Goal: Information Seeking & Learning: Learn about a topic

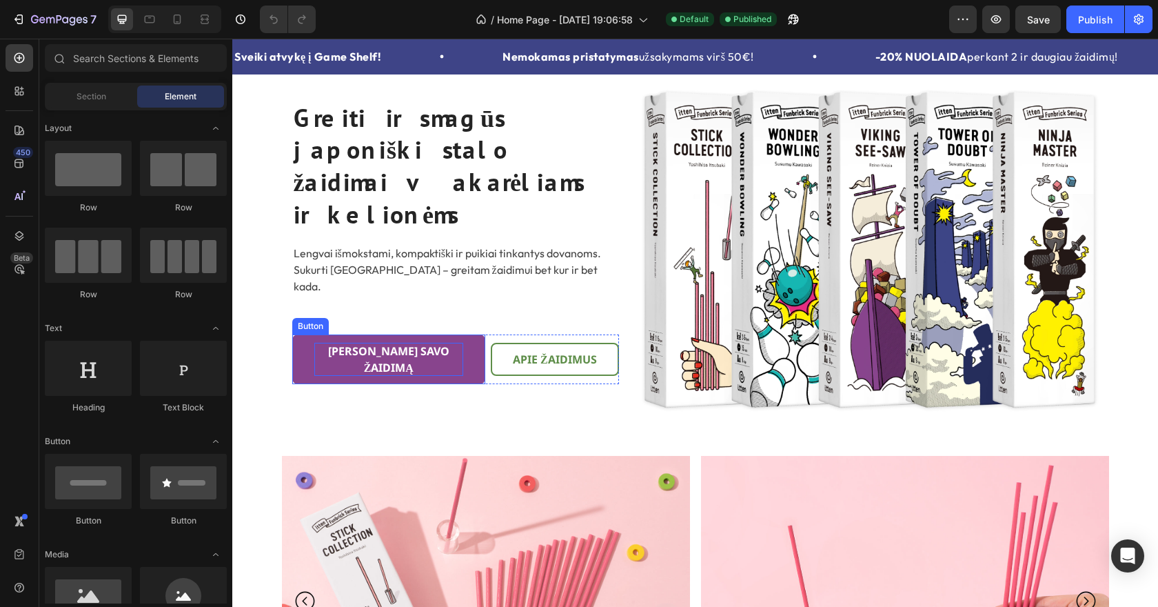
click at [378, 343] on p "[PERSON_NAME] savo žaidimą" at bounding box center [388, 359] width 149 height 33
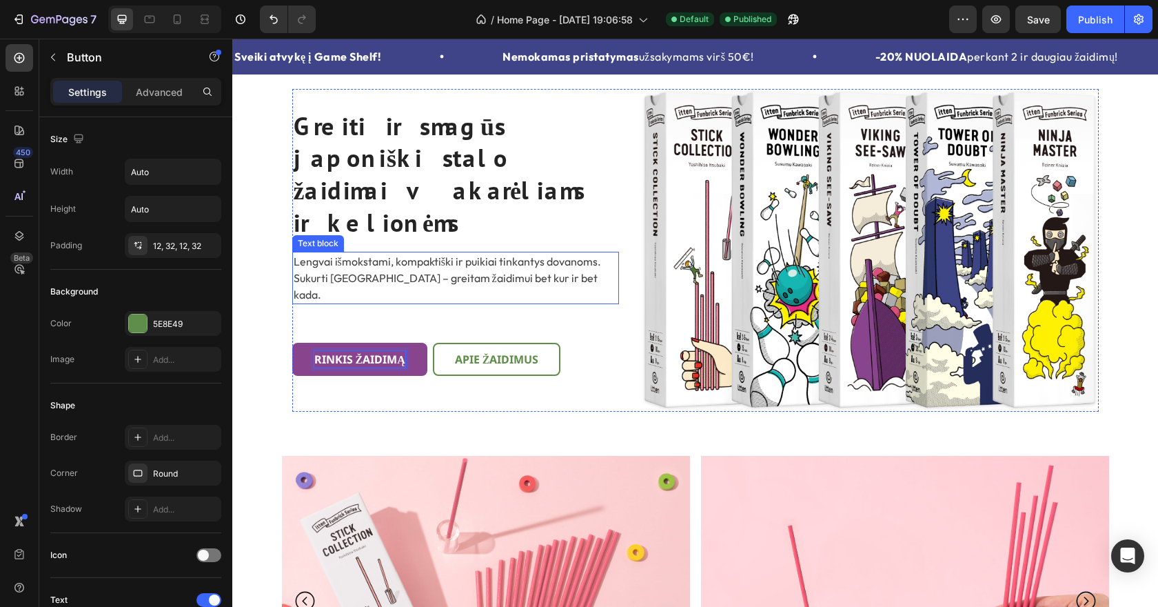
click at [514, 279] on div "Lengvai išmokstami, kompaktiški ir puikiai tinkantys dovanoms. Sukurti [GEOGRAP…" at bounding box center [455, 278] width 327 height 52
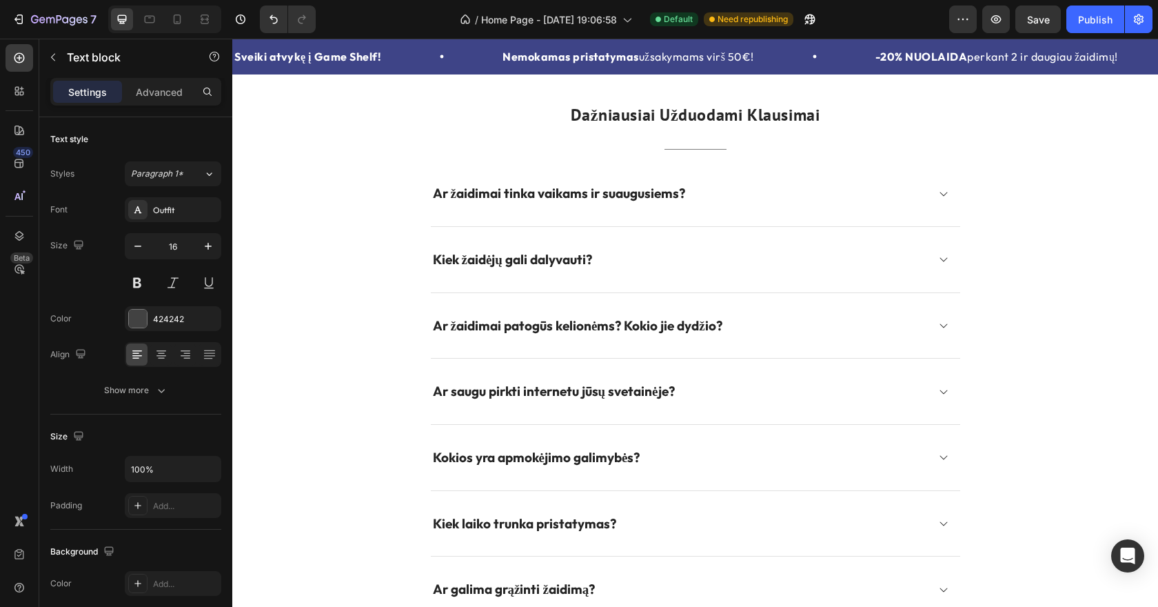
scroll to position [3276, 0]
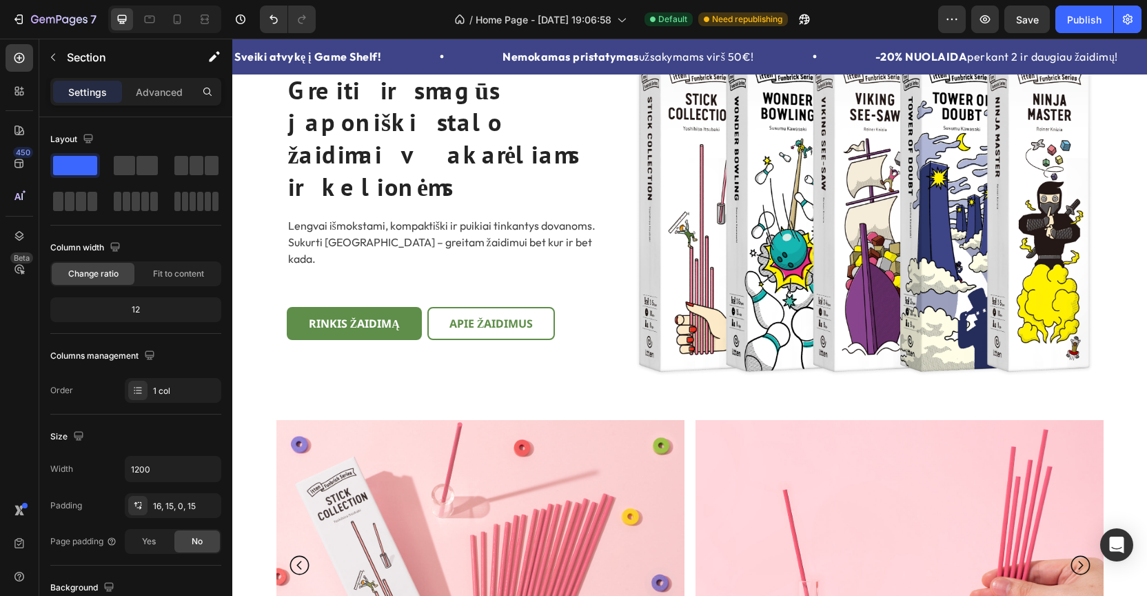
scroll to position [0, 0]
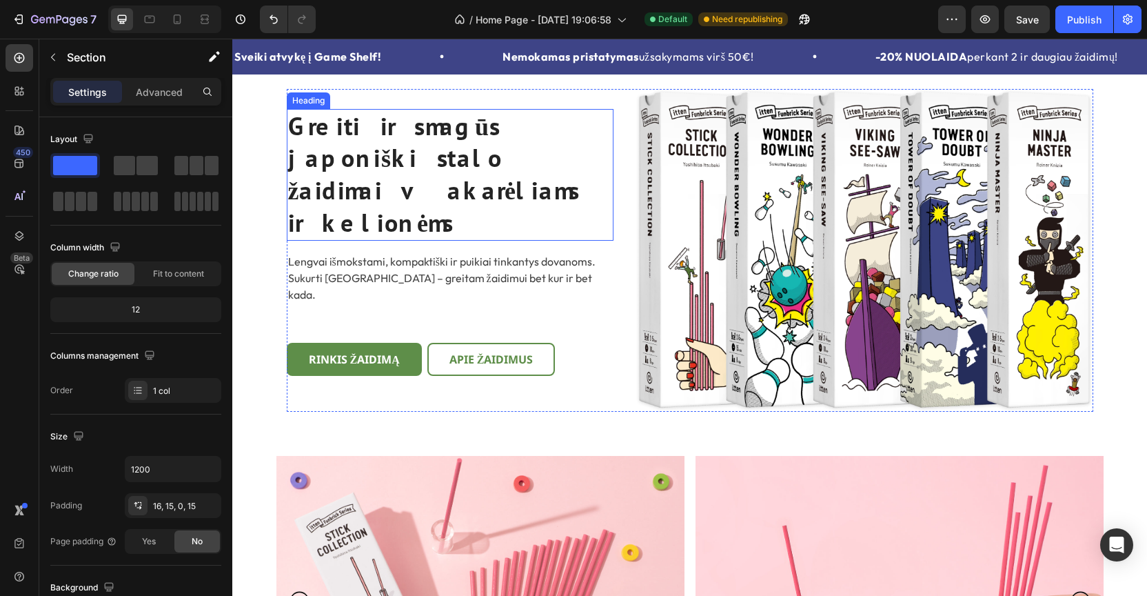
click at [396, 179] on h2 "Greiti ir smagūs japoniški stalo žaidimai vakarėliams ir kelionėms" at bounding box center [450, 175] width 327 height 132
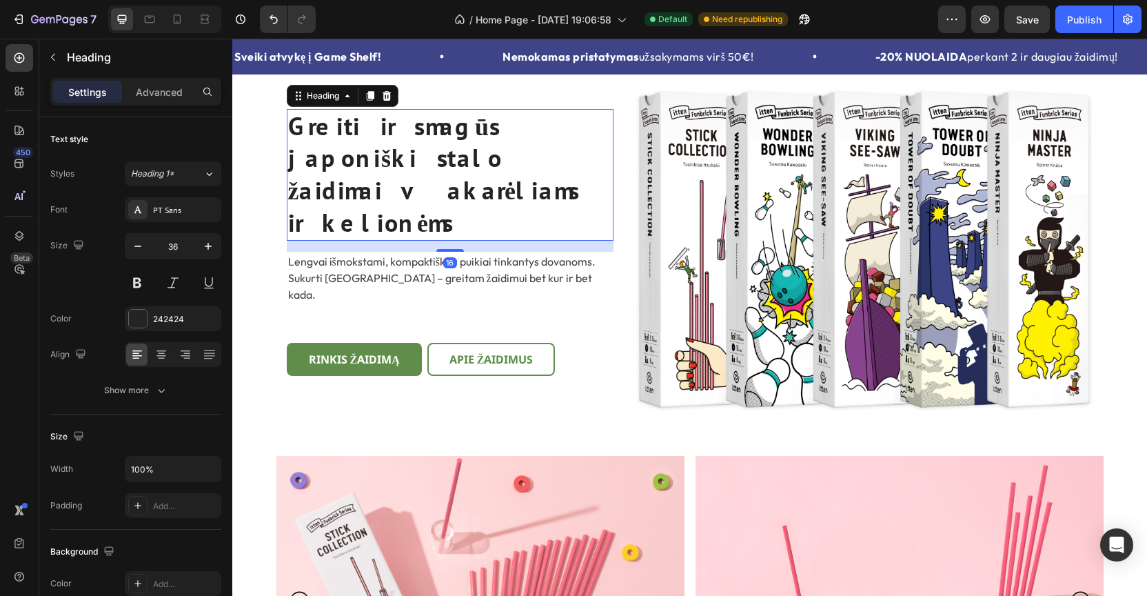
click at [396, 179] on h2 "Greiti ir smagūs japoniški stalo žaidimai vakarėliams ir kelionėms" at bounding box center [450, 175] width 327 height 132
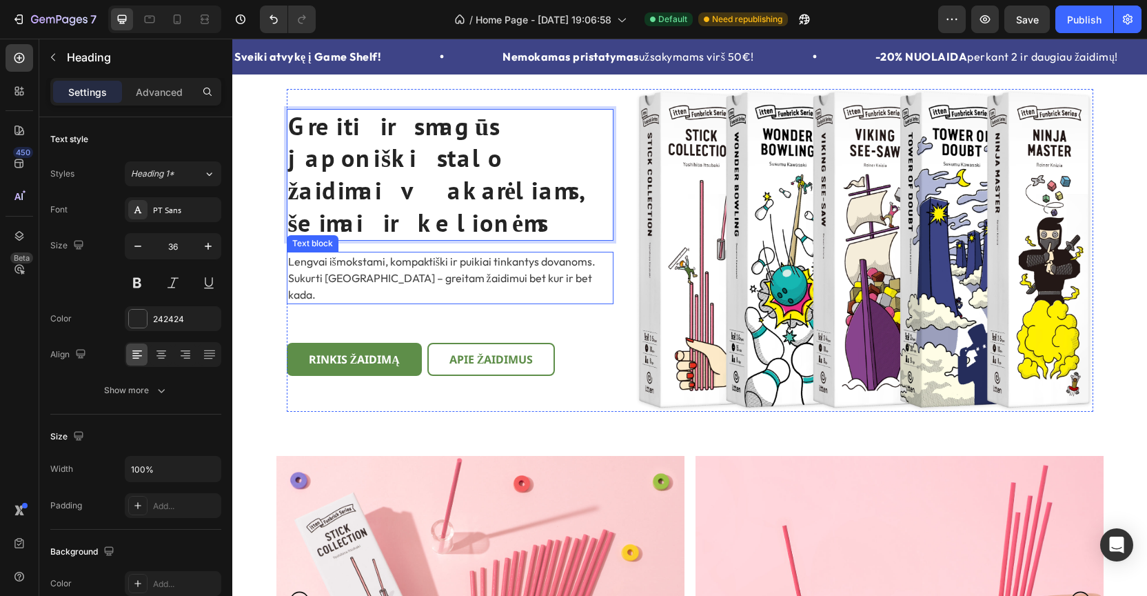
click at [394, 261] on p "Lengvai išmokstami, kompaktiški ir puikiai tinkantys dovanoms. Sukurti [GEOGRAP…" at bounding box center [450, 278] width 324 height 50
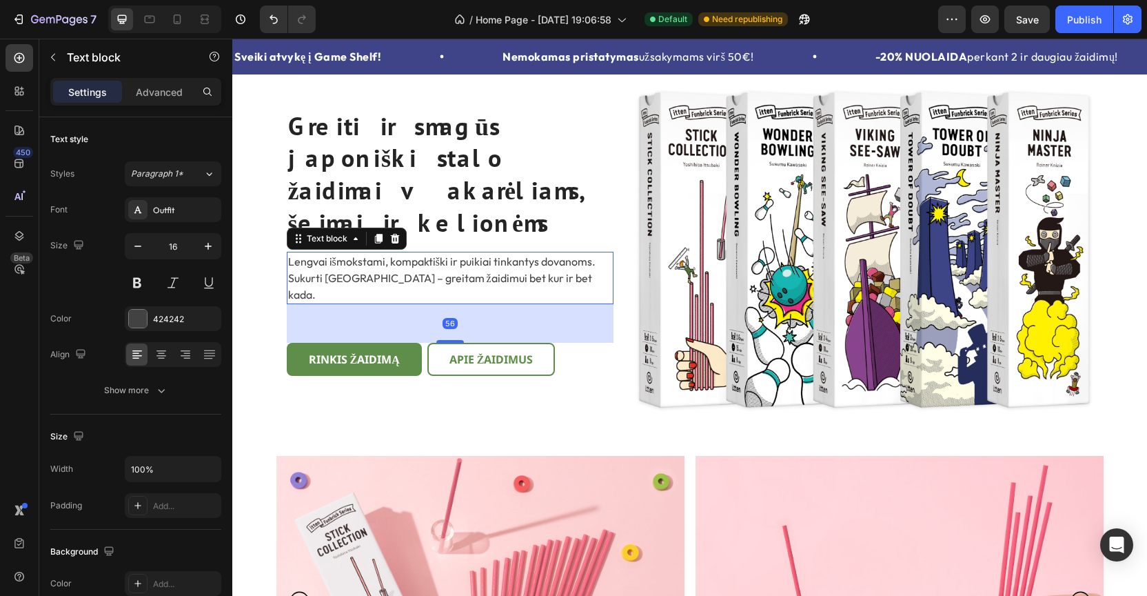
click at [394, 261] on p "Lengvai išmokstami, kompaktiški ir puikiai tinkantys dovanoms. Sukurti [GEOGRAP…" at bounding box center [450, 278] width 324 height 50
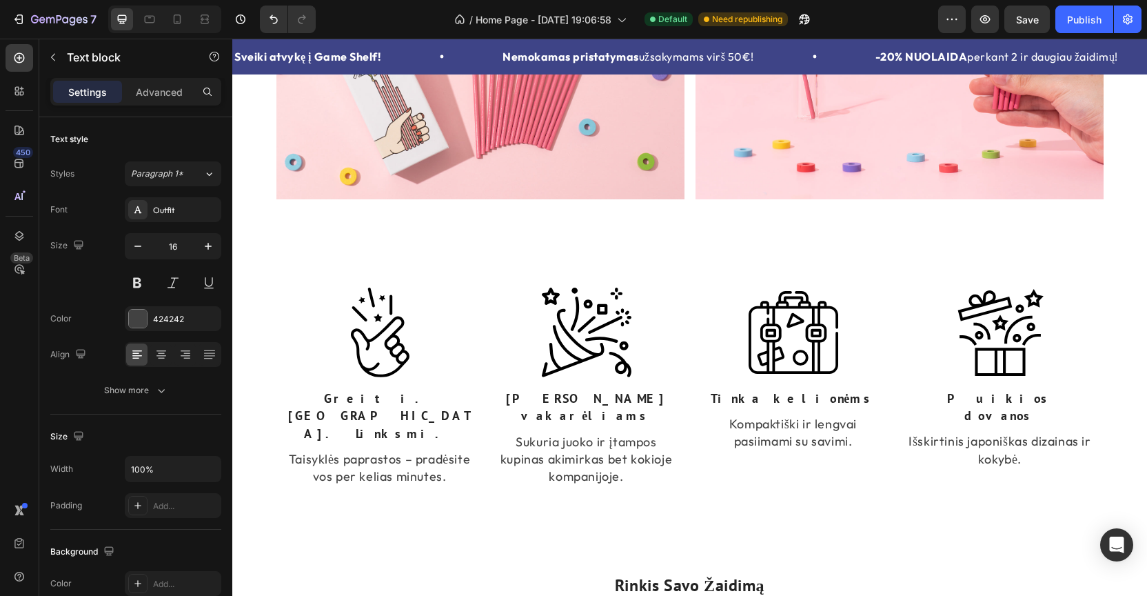
scroll to position [549, 0]
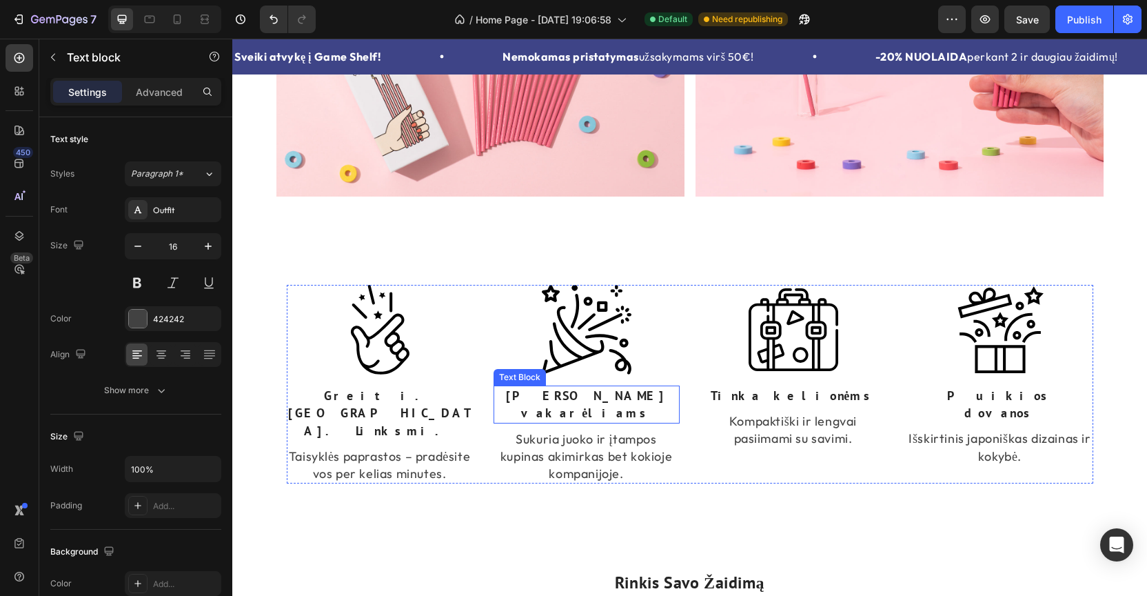
click at [565, 394] on p "[PERSON_NAME] vakarėliams" at bounding box center [586, 404] width 183 height 34
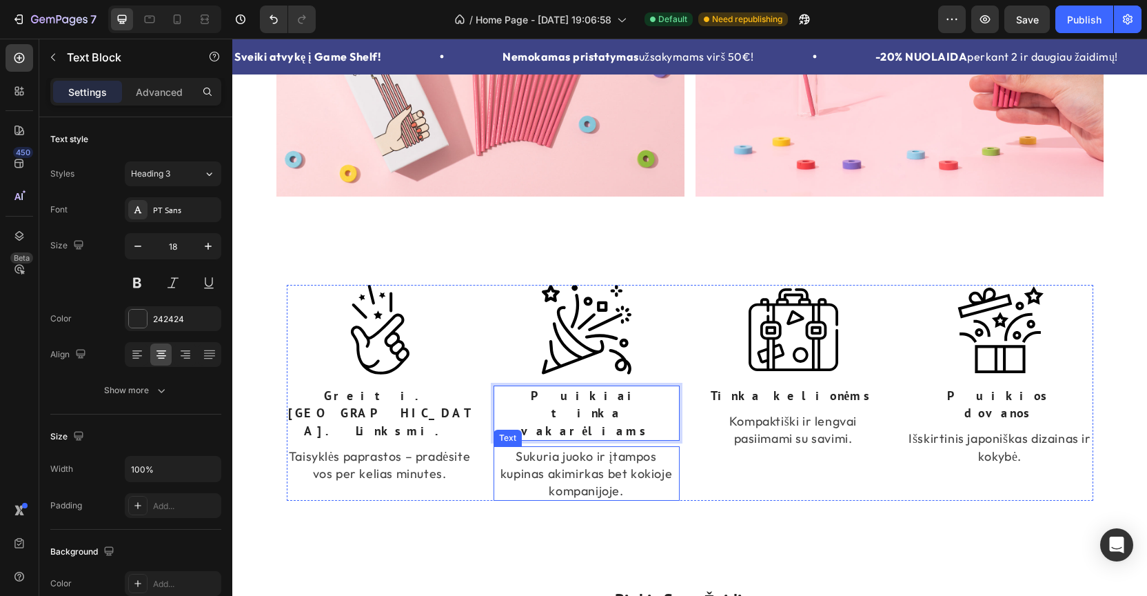
click at [598, 447] on p "Sukuria juoko ir įtampos kupinas akimirkas bet kokioje kompanijoje." at bounding box center [586, 473] width 183 height 52
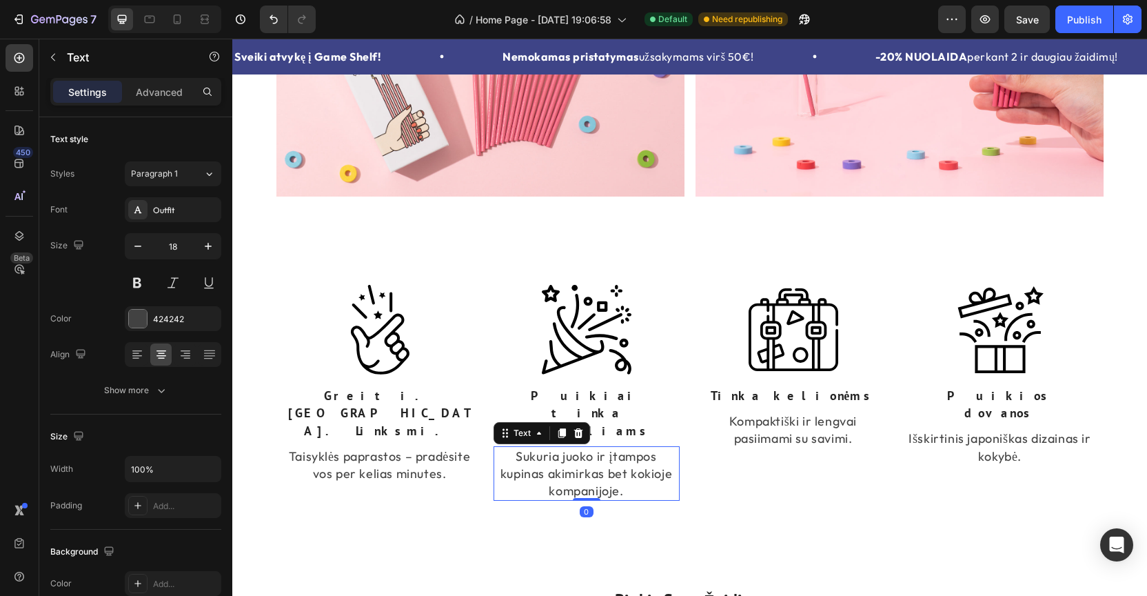
click at [598, 447] on p "Sukuria juoko ir įtampos kupinas akimirkas bet kokioje kompanijoje." at bounding box center [586, 473] width 183 height 52
click at [803, 401] on p "Tinka kelionėms" at bounding box center [793, 395] width 183 height 17
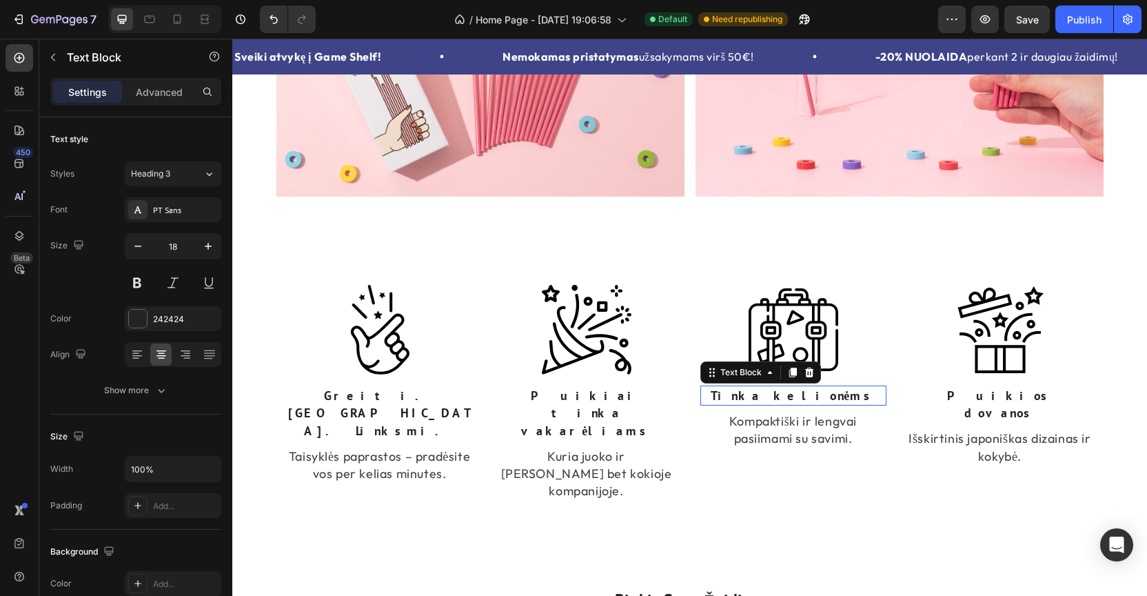
click at [803, 401] on p "Tinka kelionėms" at bounding box center [793, 395] width 183 height 17
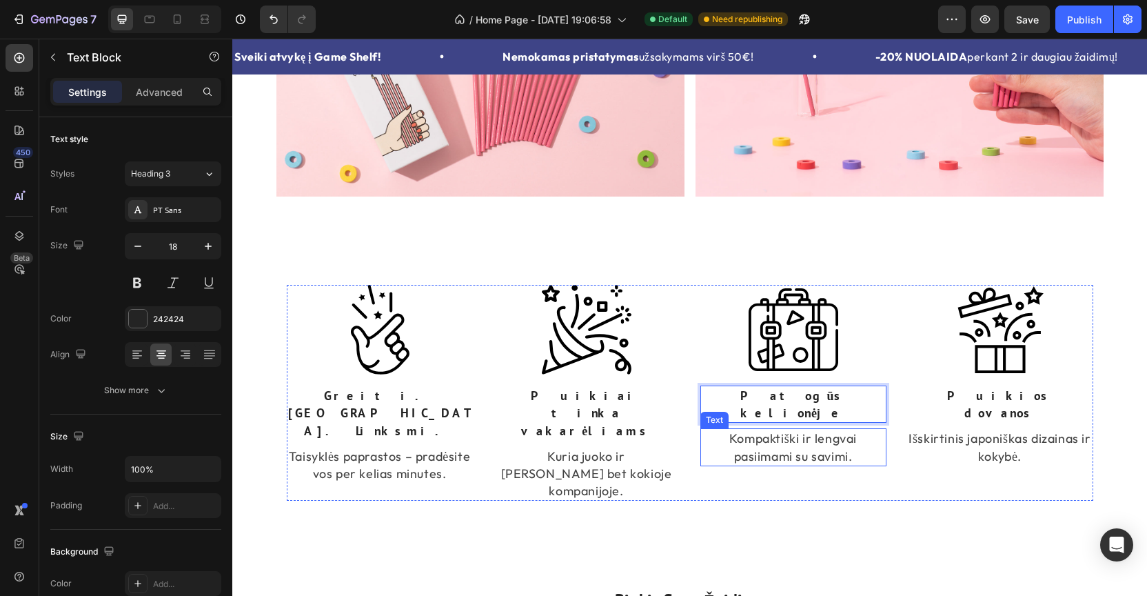
click at [795, 432] on p "Kompaktiški ir lengvai pasiimami su savimi." at bounding box center [793, 447] width 183 height 34
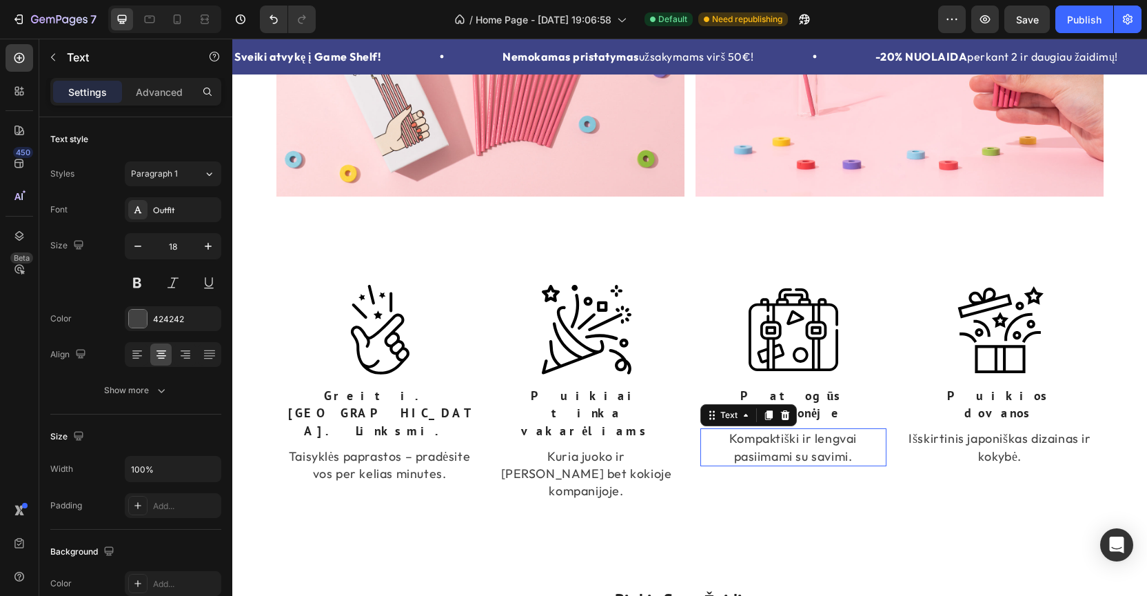
click at [795, 432] on p "Kompaktiški ir lengvai pasiimami su savimi." at bounding box center [793, 447] width 183 height 34
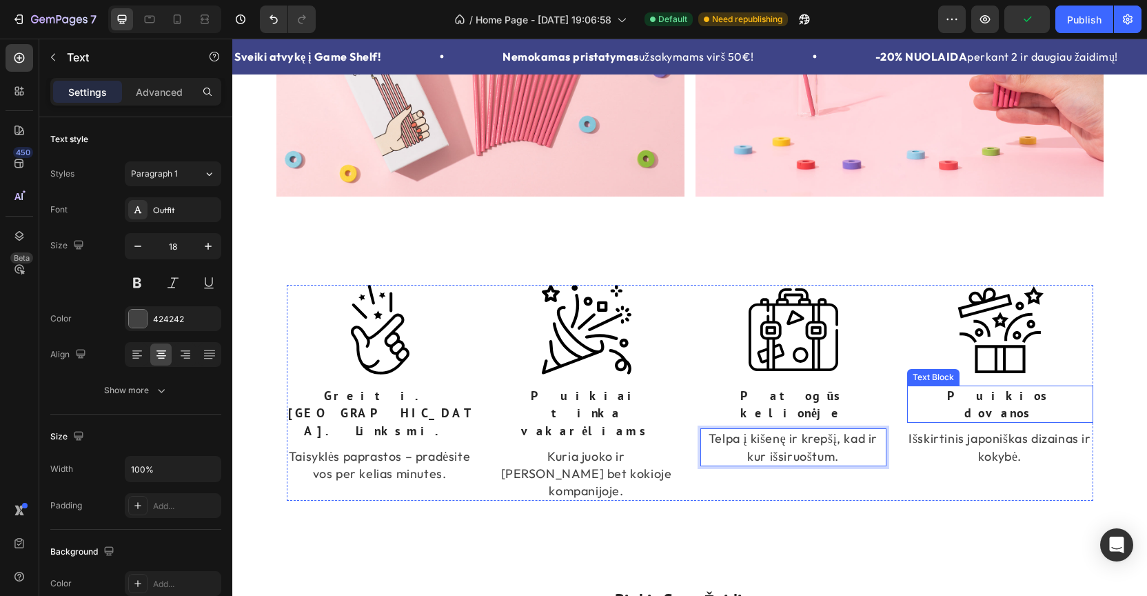
click at [991, 398] on p "Puikios dovanos" at bounding box center [1000, 404] width 183 height 34
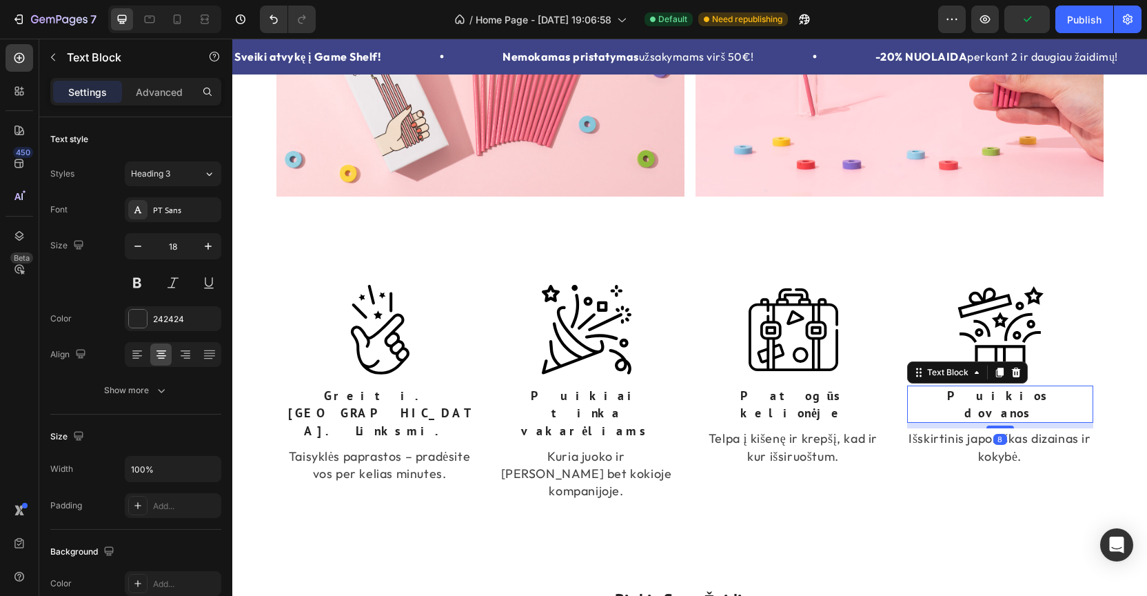
click at [991, 398] on p "Puikios dovanos" at bounding box center [1000, 404] width 183 height 34
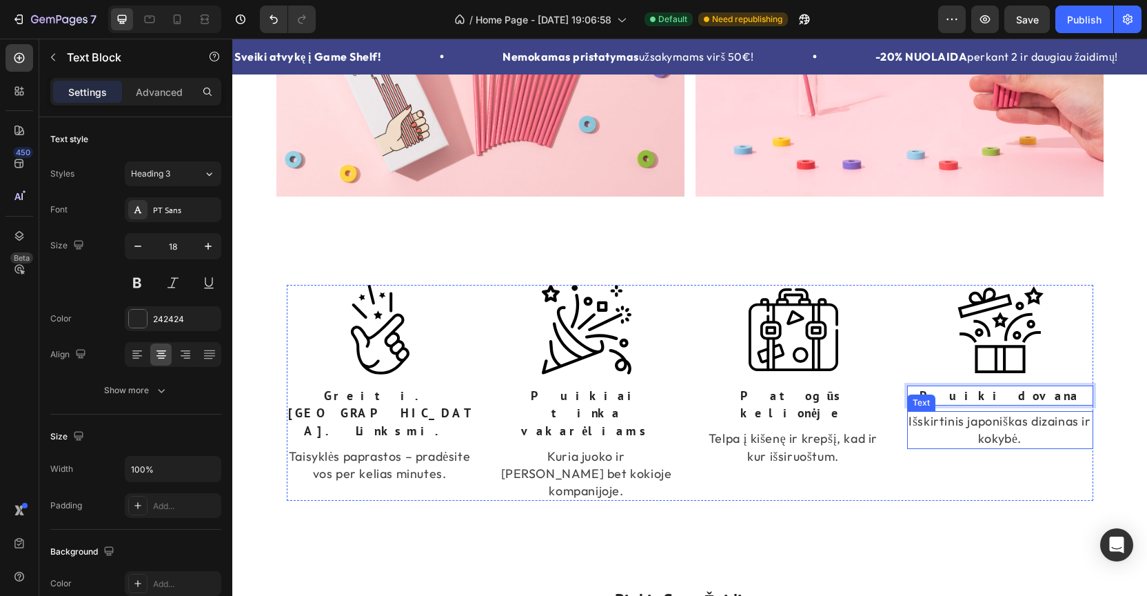
click at [1016, 427] on p "Išskirtinis japoniškas dizainas ir kokybė." at bounding box center [1000, 429] width 183 height 34
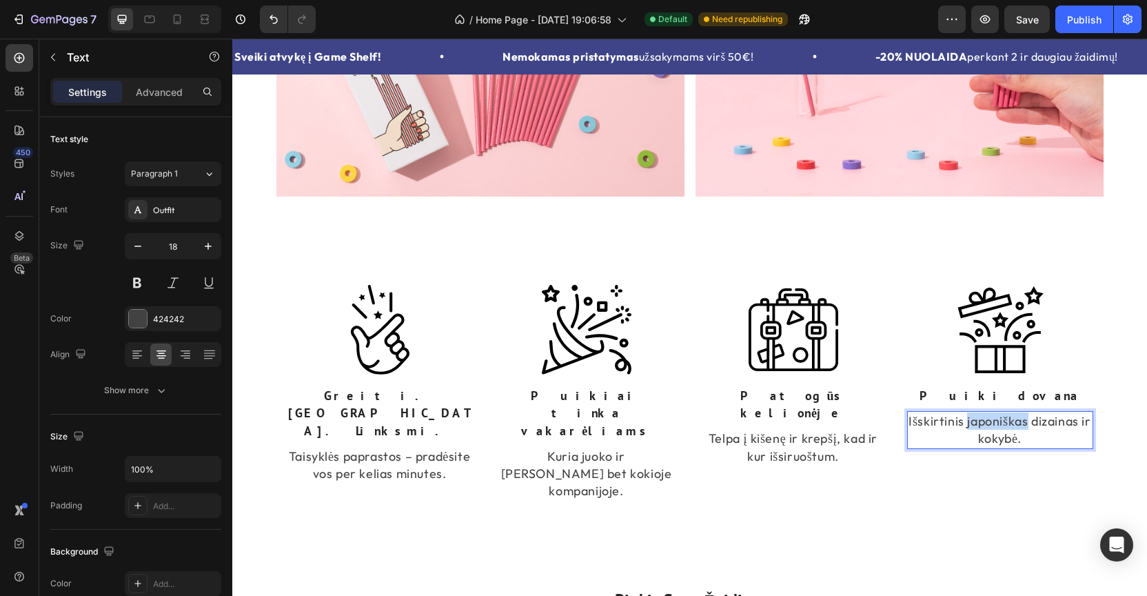
click at [1016, 427] on p "Išskirtinis japoniškas dizainas ir kokybė." at bounding box center [1000, 429] width 183 height 34
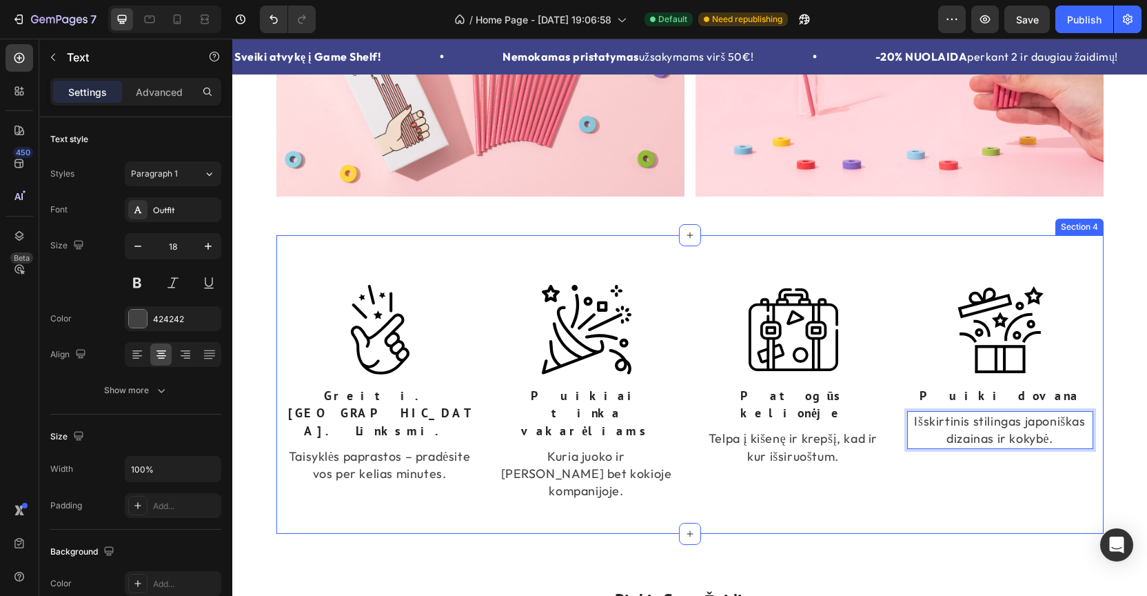
click at [1003, 470] on div "Image Greiti. [GEOGRAPHIC_DATA]. Linksmi. Text Block Taisyklės paprastos – prad…" at bounding box center [689, 384] width 827 height 299
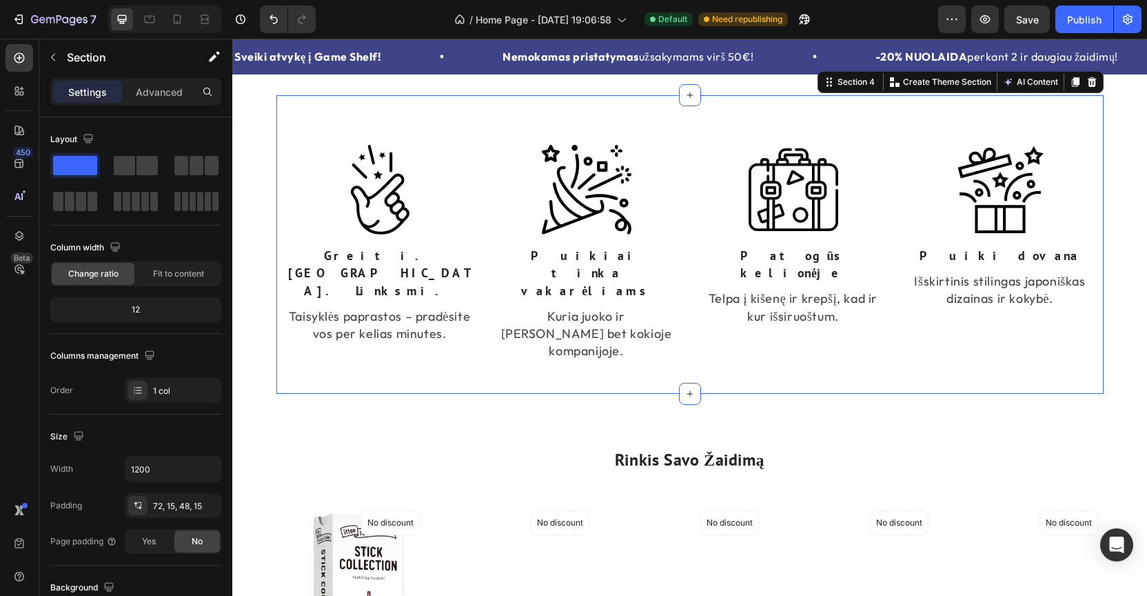
scroll to position [701, 0]
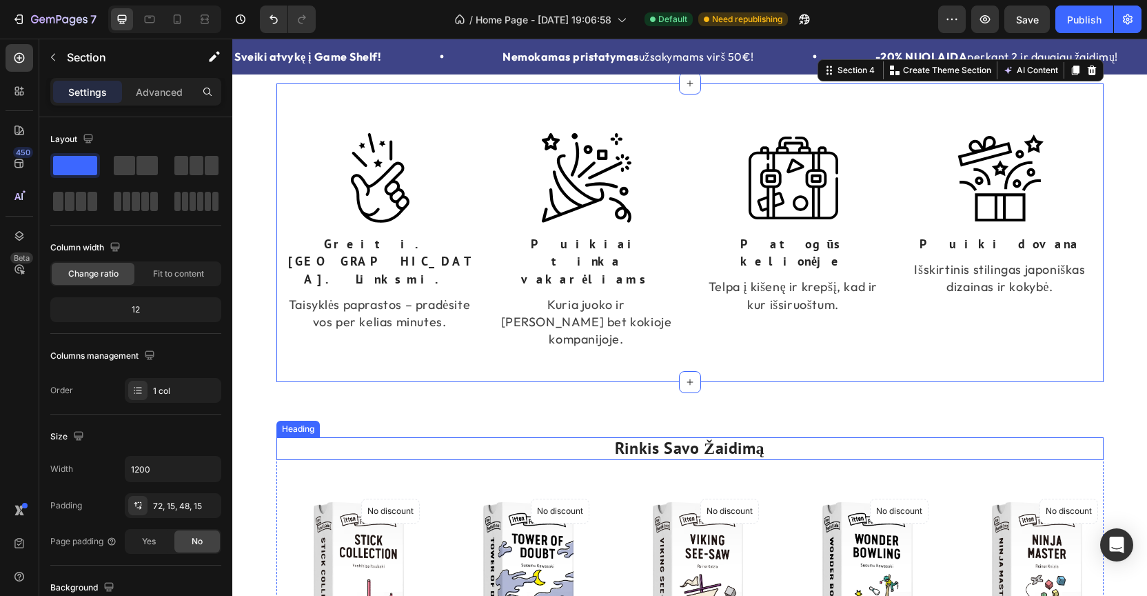
click at [716, 437] on h2 "Rinkis Savo Žaidimą" at bounding box center [689, 448] width 827 height 23
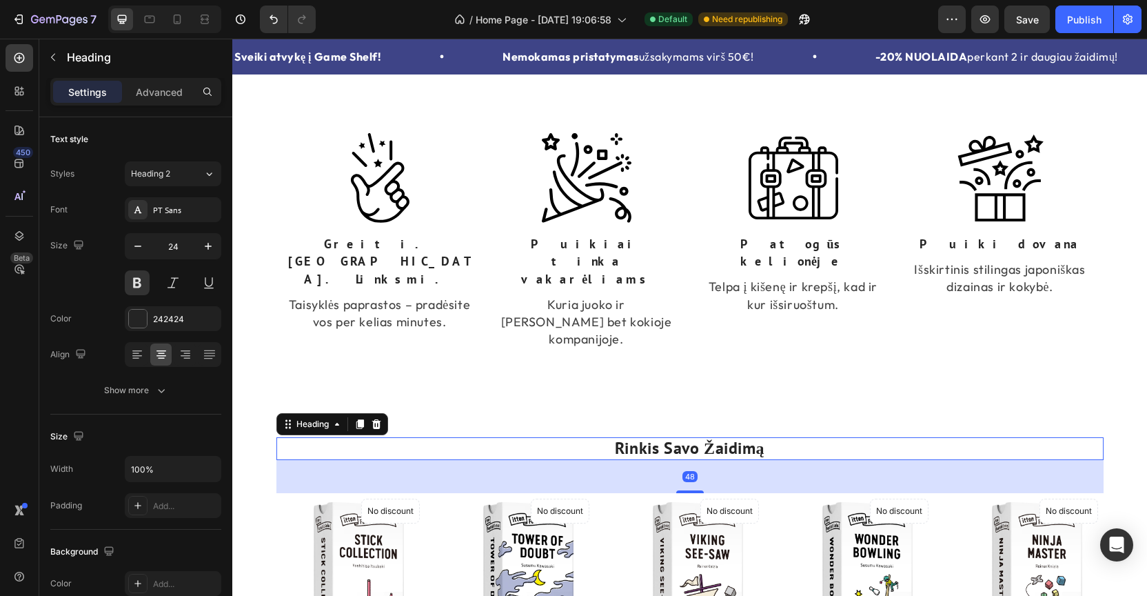
click at [716, 437] on h2 "Rinkis Savo Žaidimą" at bounding box center [689, 448] width 827 height 23
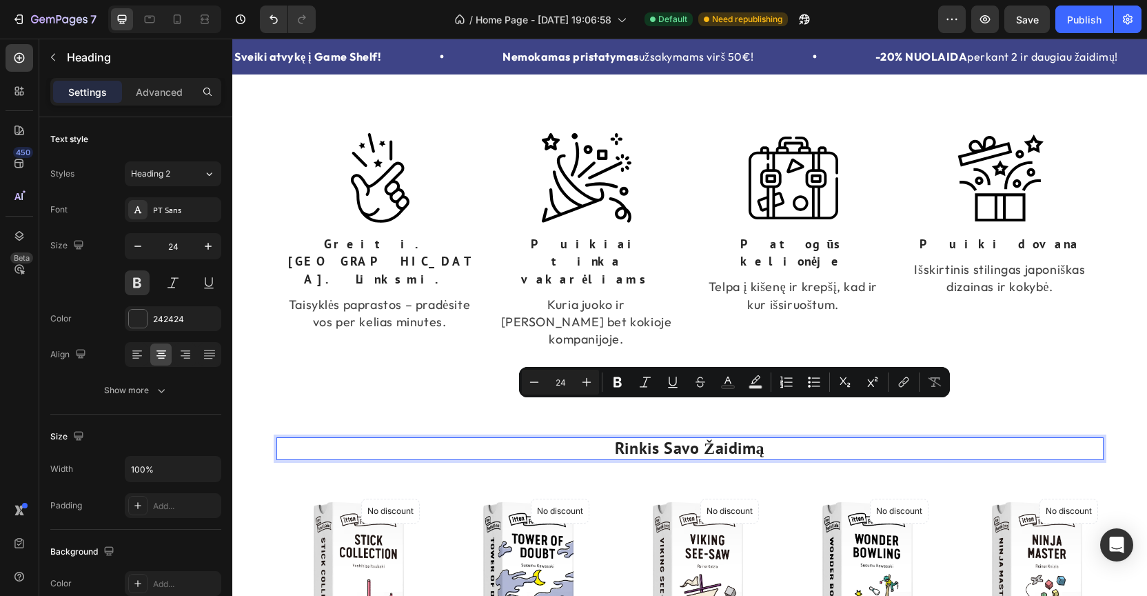
click at [693, 438] on p "Rinkis Savo Žaidimą" at bounding box center [690, 448] width 825 height 20
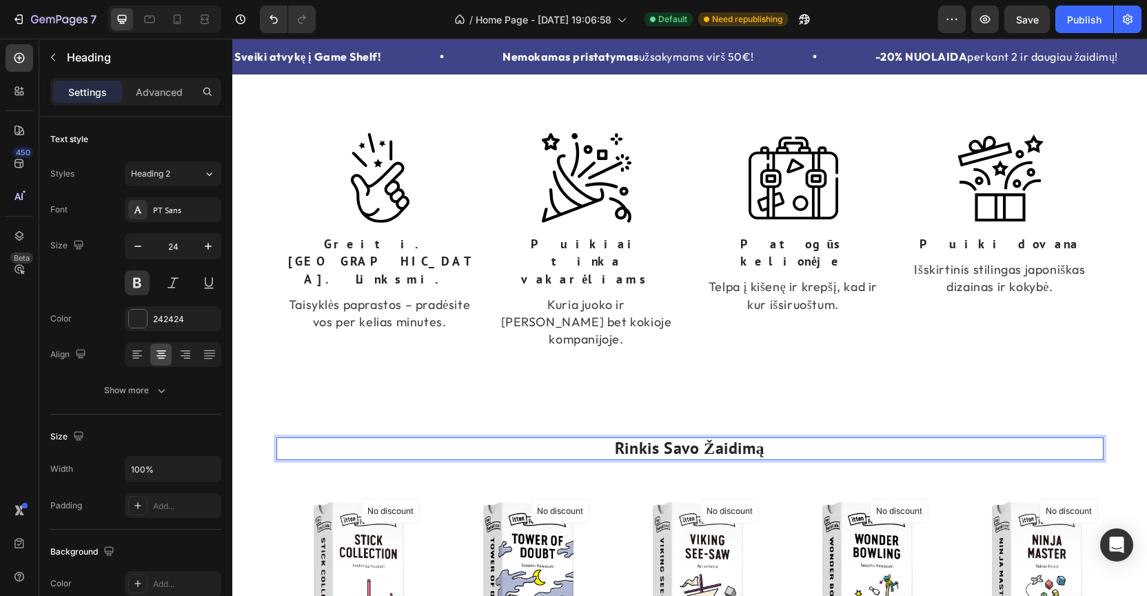
click at [700, 438] on p "Rinkis Savo Žaidimą" at bounding box center [690, 448] width 825 height 20
click at [683, 438] on p "Rinkis Savo Žaidimą" at bounding box center [690, 448] width 825 height 20
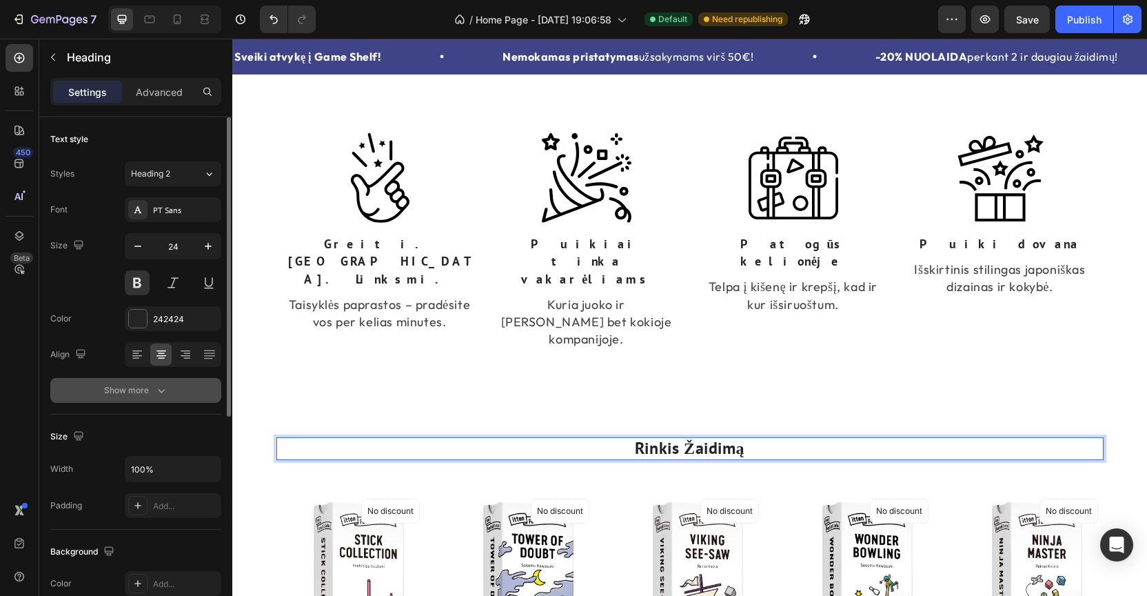
click at [139, 396] on div "Show more" at bounding box center [136, 390] width 64 height 14
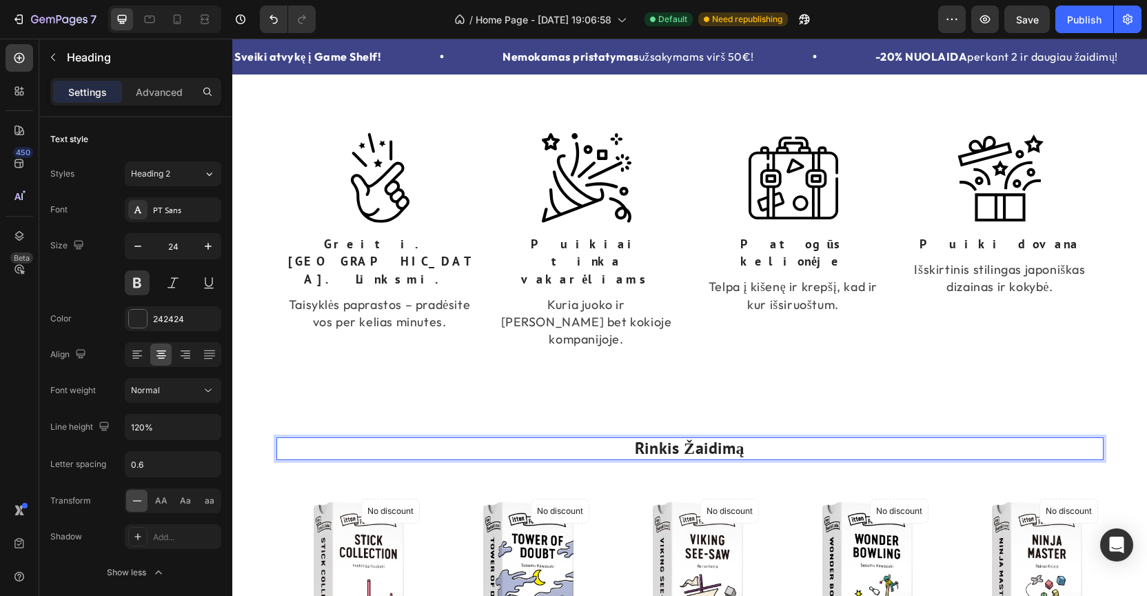
click at [693, 438] on p "Rinkis Žaidimą" at bounding box center [690, 448] width 825 height 20
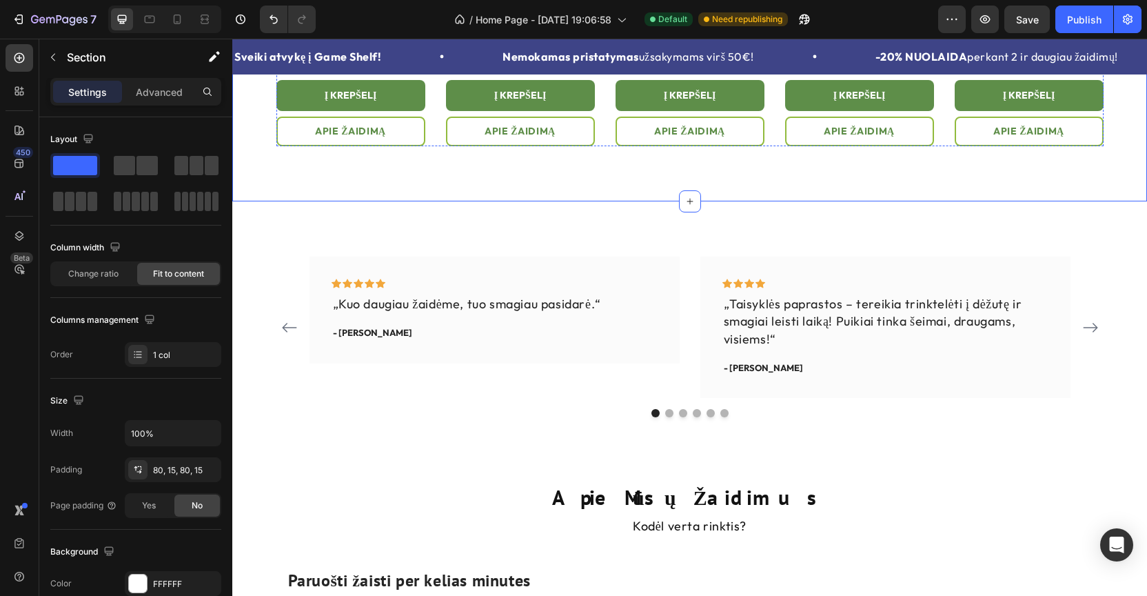
scroll to position [1495, 0]
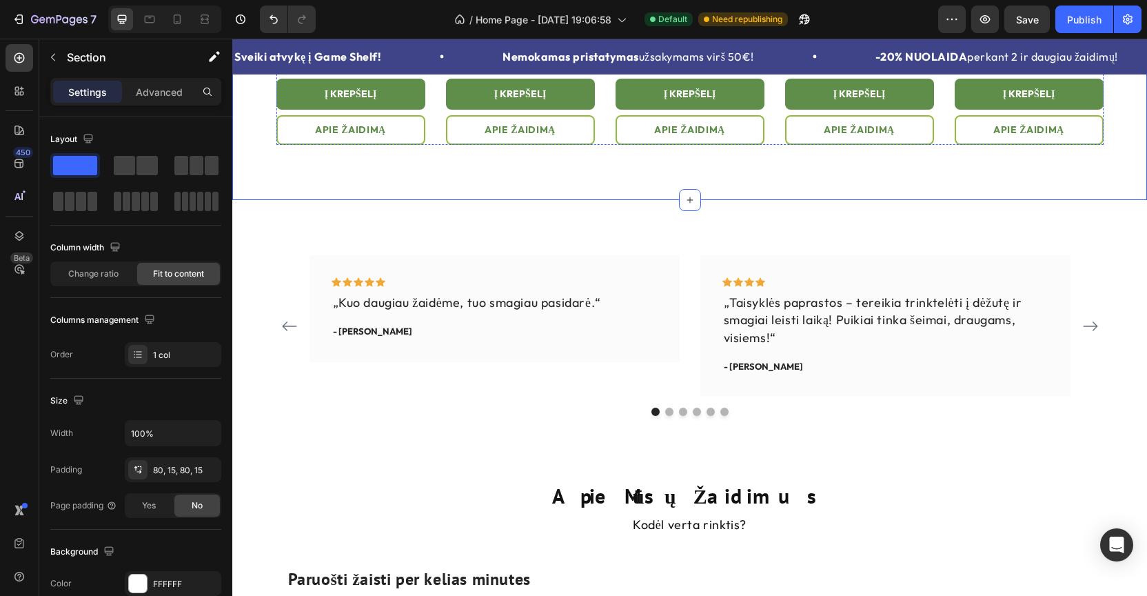
click at [713, 407] on div "Icon Icon Icon Icon Icon Row „Kuo daugiau žaidėme, tuo smagiau pasidarė.“ Text …" at bounding box center [689, 335] width 827 height 161
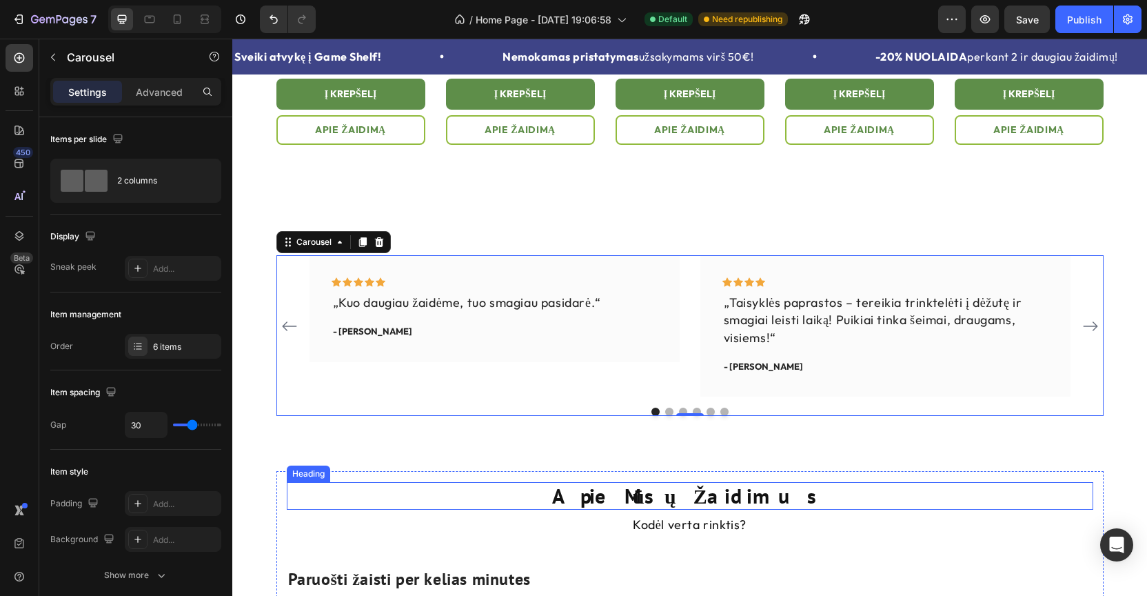
click at [656, 499] on h2 "Apie Mūsų Žaidimus" at bounding box center [690, 496] width 807 height 28
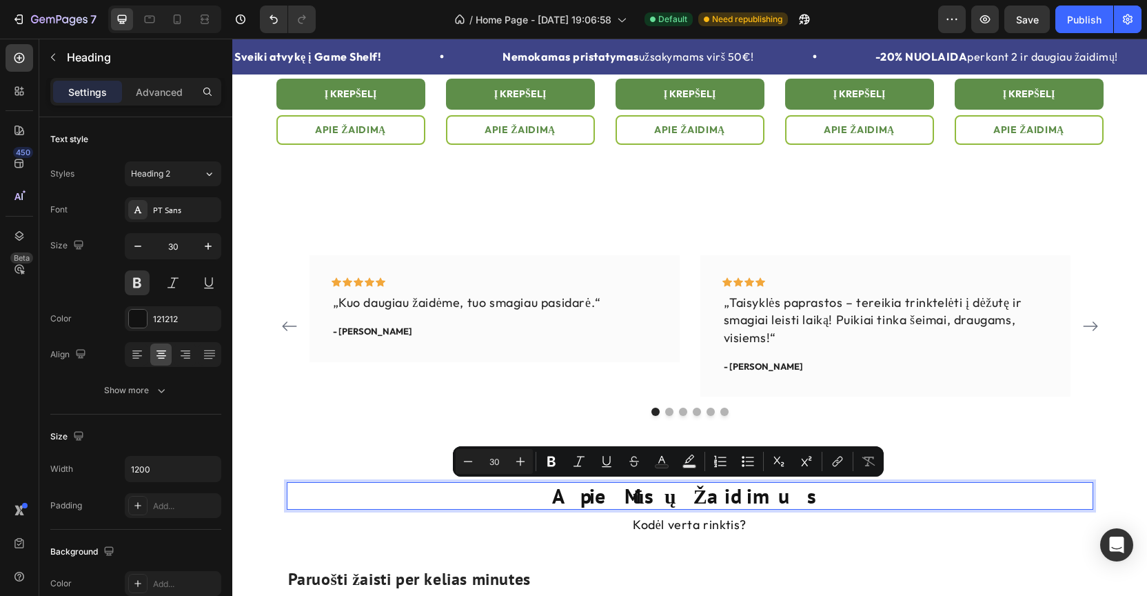
click at [656, 499] on p "Apie Mūsų Žaidimus" at bounding box center [690, 495] width 804 height 25
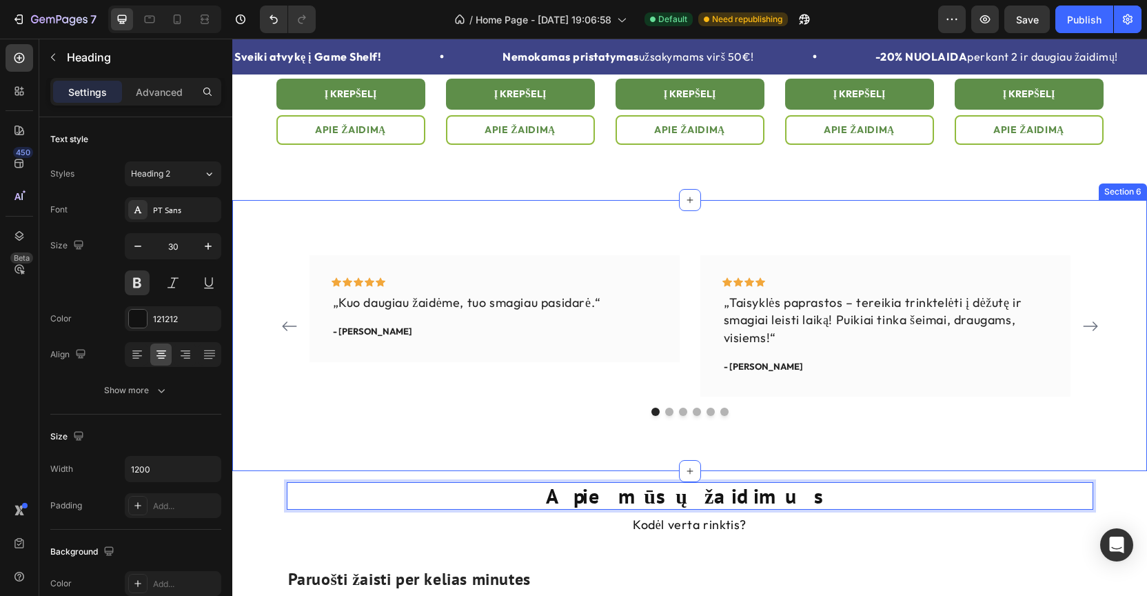
click at [760, 454] on div "Icon Icon Icon Icon Icon Row „Kuo daugiau žaidėme, tuo smagiau pasidarė.“ Text …" at bounding box center [689, 335] width 915 height 271
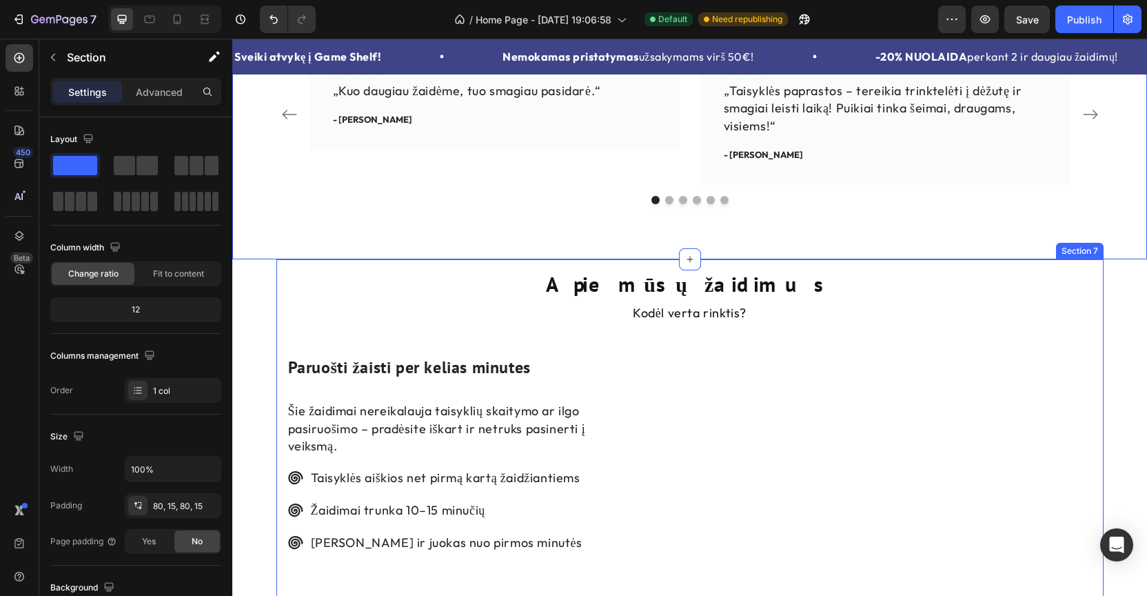
scroll to position [1708, 0]
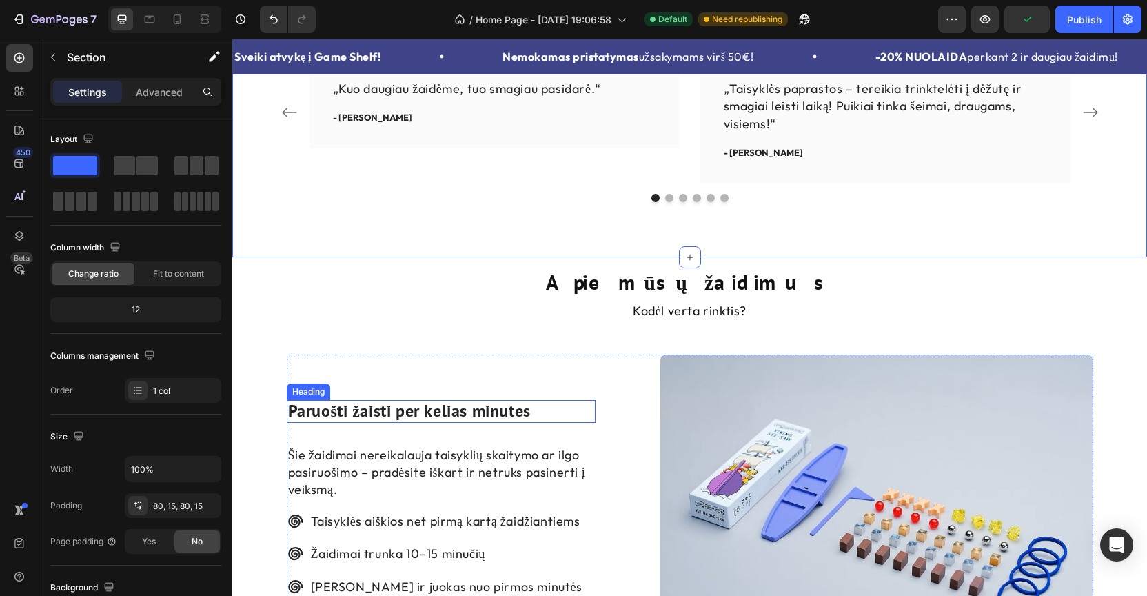
click at [383, 414] on h2 "Paruošti žaisti per kelias minutes" at bounding box center [441, 411] width 309 height 23
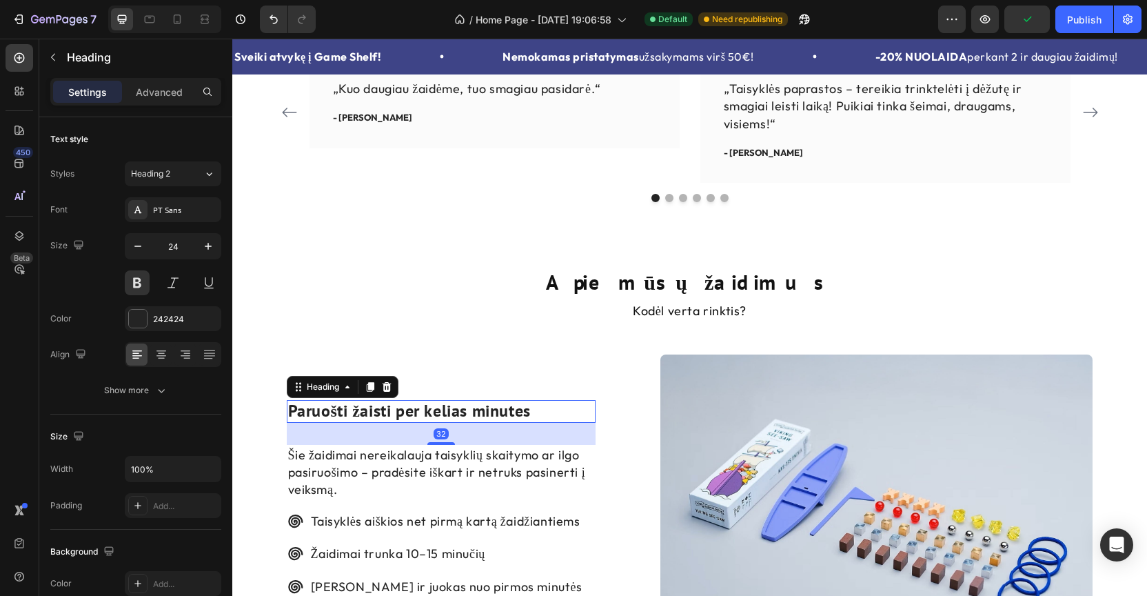
click at [383, 414] on h2 "Paruošti žaisti per kelias minutes" at bounding box center [441, 411] width 309 height 23
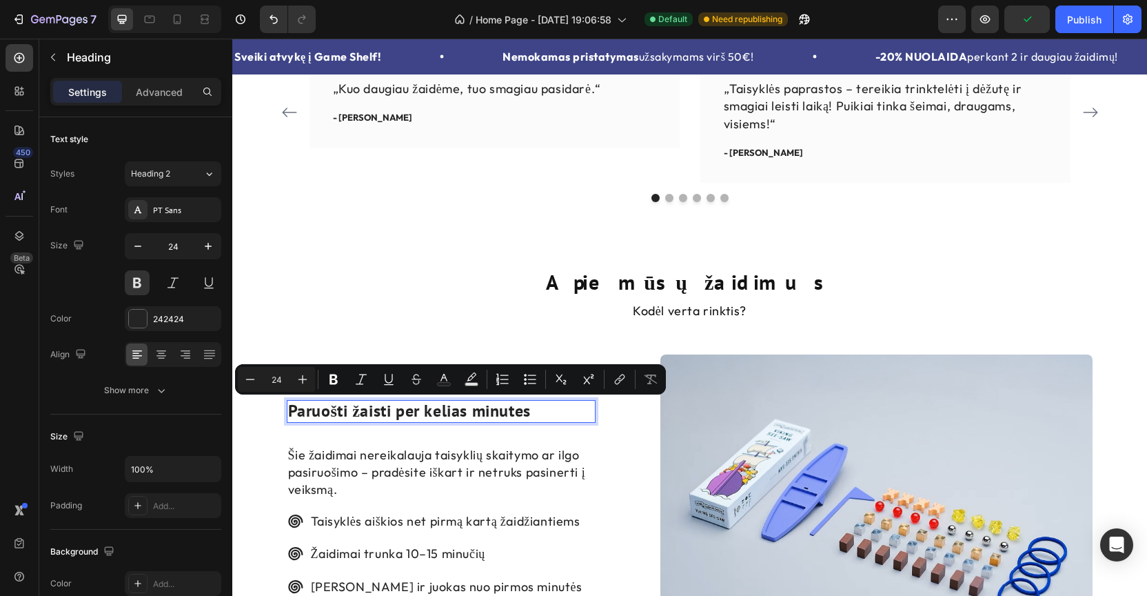
scroll to position [1698, 0]
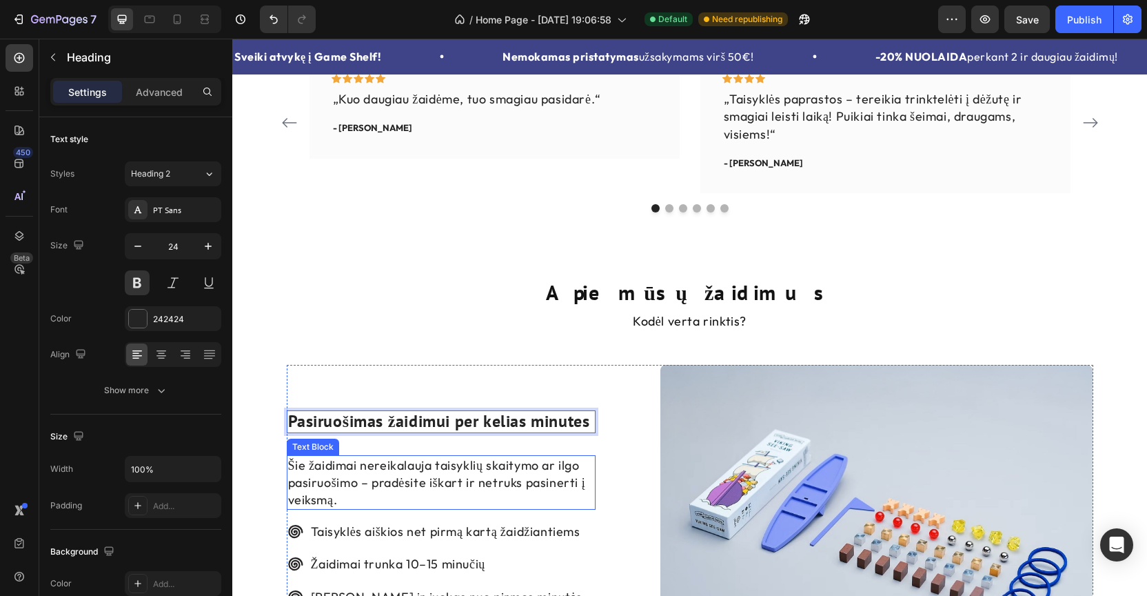
click at [335, 484] on p "Šie žaidimai nereikalauja taisyklių skaitymo ar ilgo pasiruošimo – pradėsite iš…" at bounding box center [441, 482] width 306 height 52
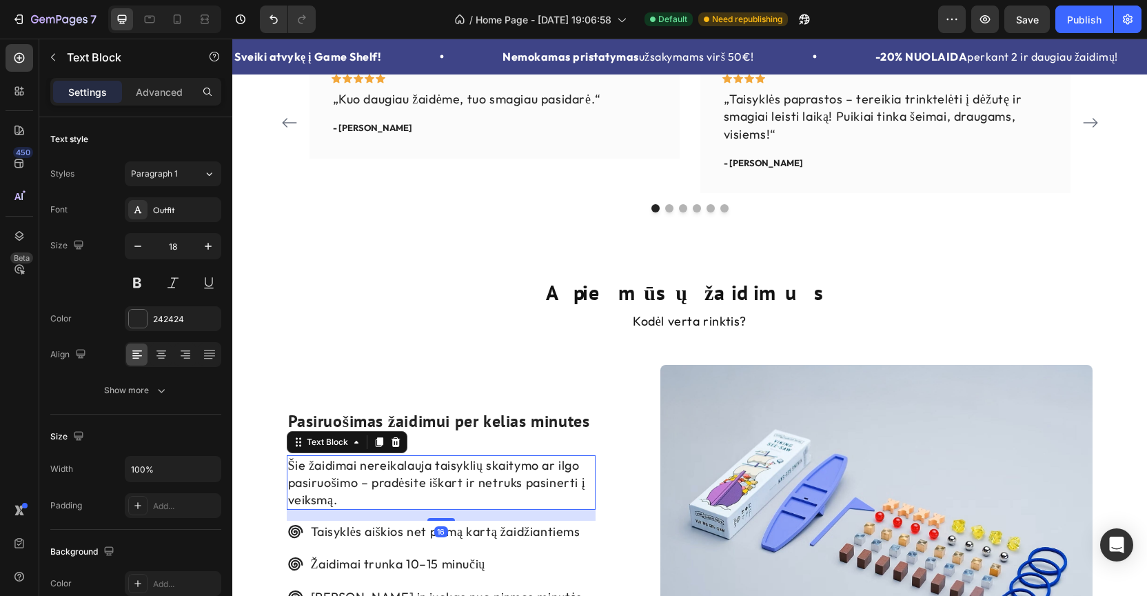
click at [335, 484] on p "Šie žaidimai nereikalauja taisyklių skaitymo ar ilgo pasiruošimo – pradėsite iš…" at bounding box center [441, 482] width 306 height 52
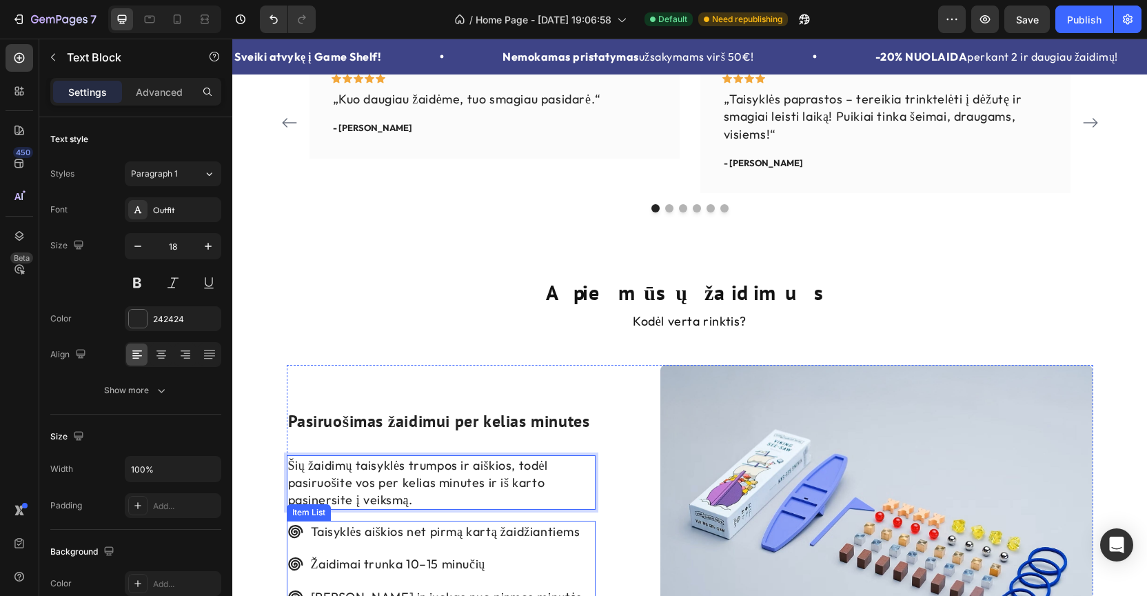
click at [409, 540] on p "Taisyklės aiškios net pirmą kartą žaidžiantiems" at bounding box center [447, 531] width 272 height 17
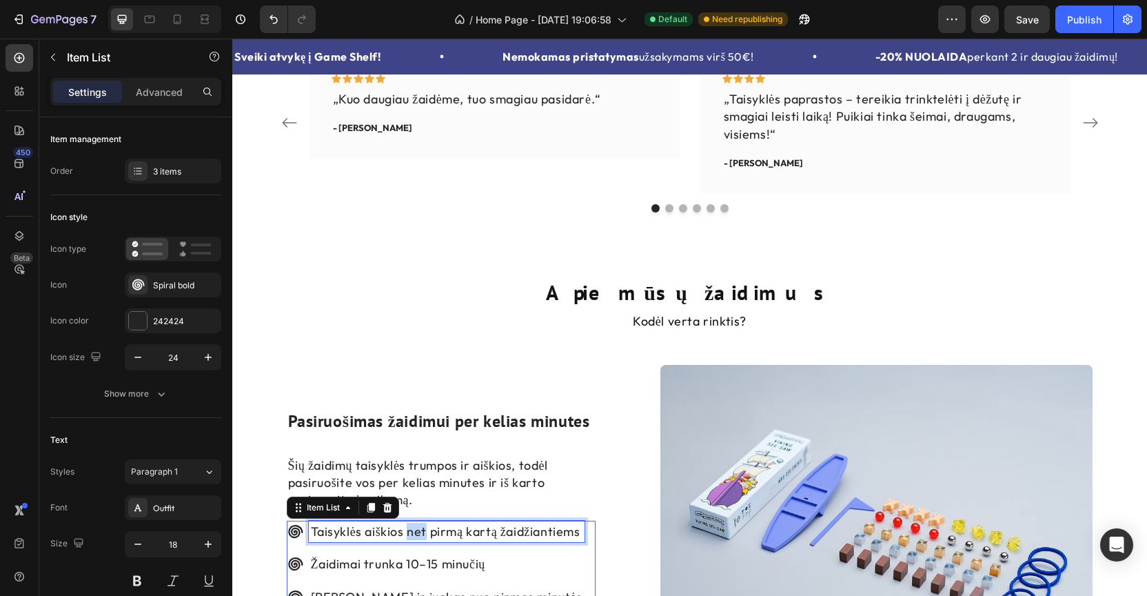
click at [409, 540] on p "Taisyklės aiškios net pirmą kartą žaidžiantiems" at bounding box center [447, 531] width 272 height 17
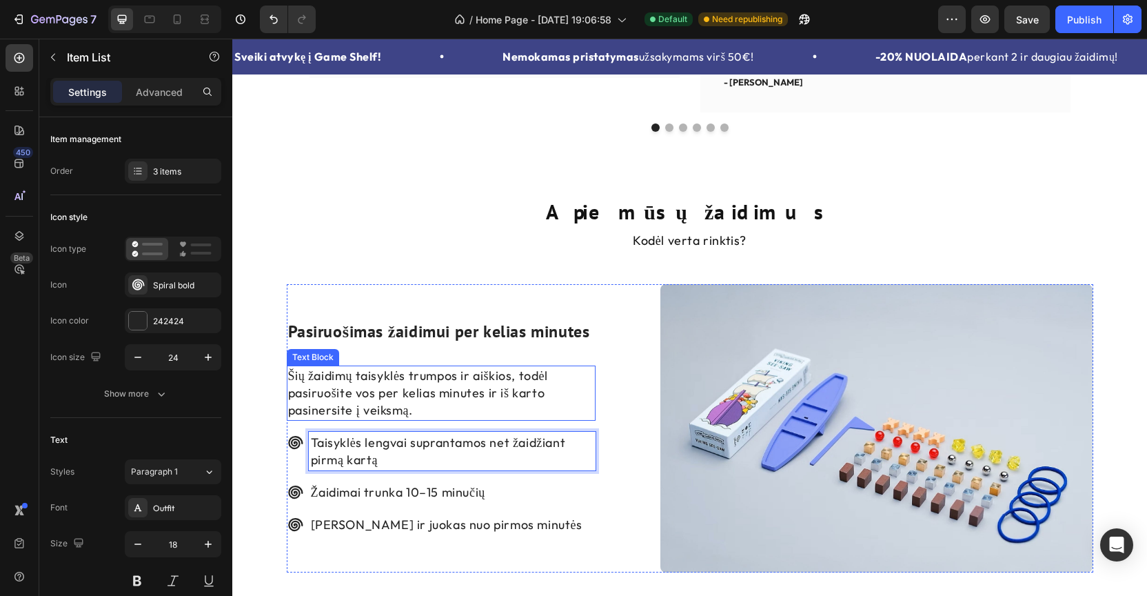
scroll to position [1812, 0]
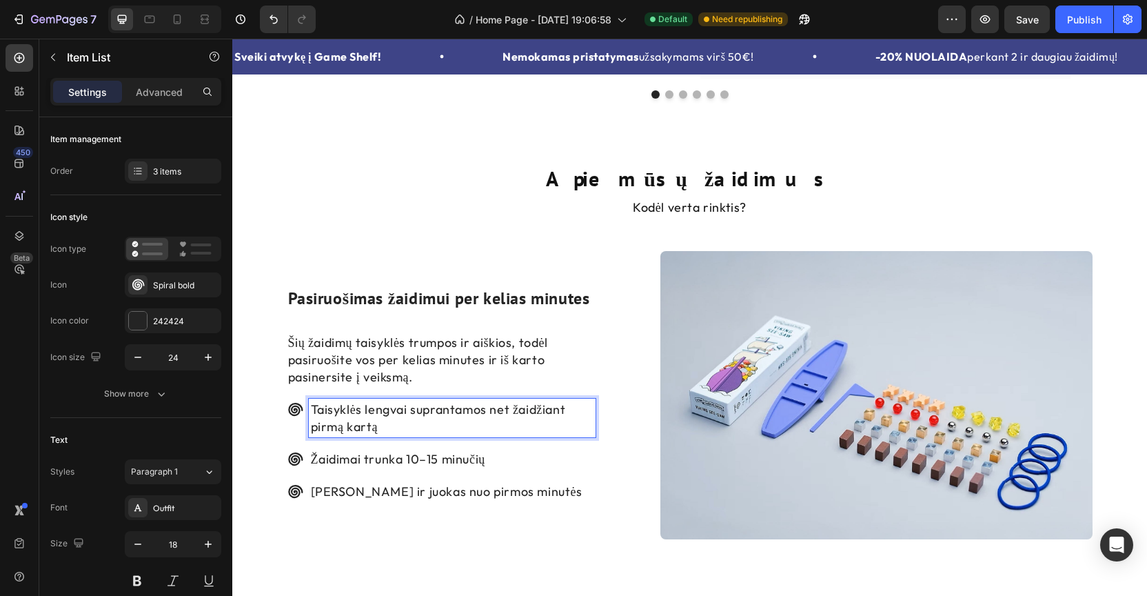
click at [405, 467] on p "Žaidimai trunka 10–15 minučių" at bounding box center [452, 458] width 283 height 17
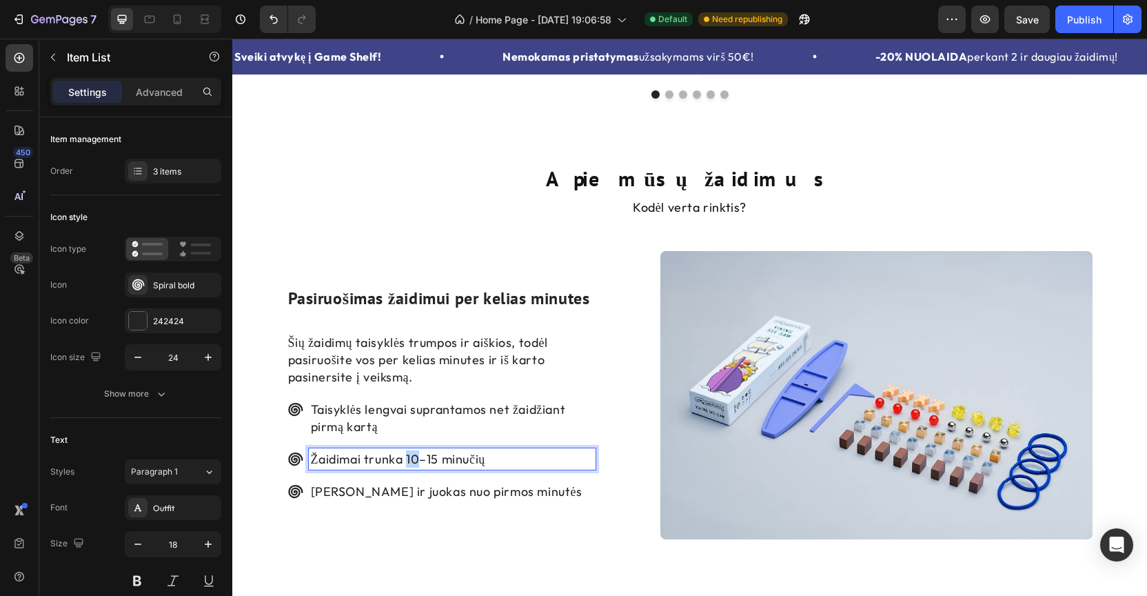
click at [405, 467] on p "Žaidimai trunka 10–15 minučių" at bounding box center [452, 458] width 283 height 17
click at [461, 500] on p "[PERSON_NAME] ir juokas nuo pirmos minutės" at bounding box center [452, 491] width 283 height 17
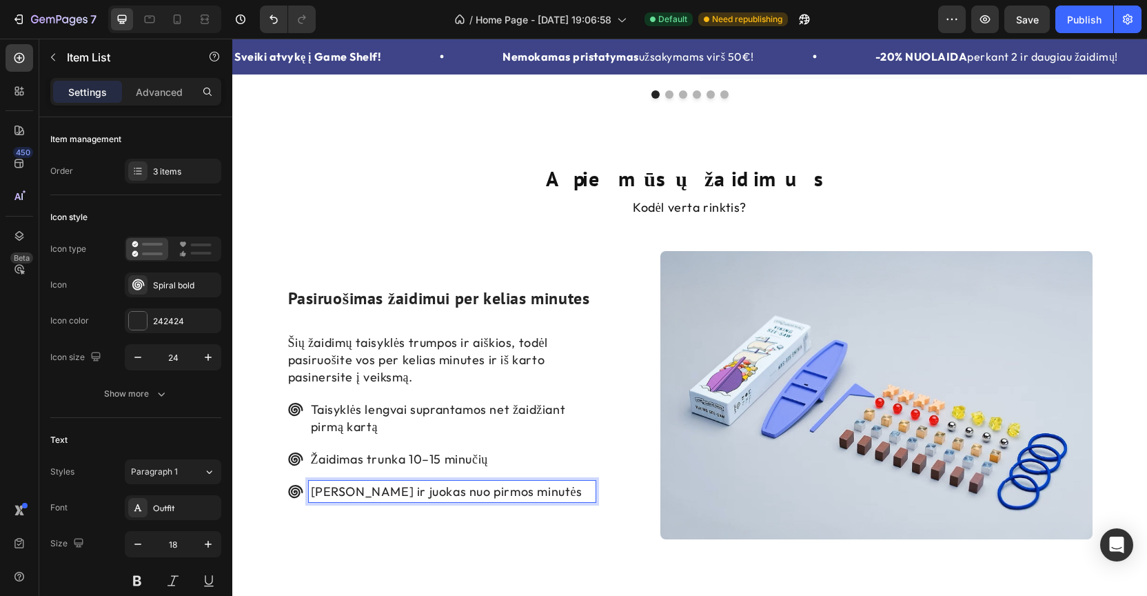
click at [461, 500] on p "[PERSON_NAME] ir juokas nuo pirmos minutės" at bounding box center [452, 491] width 283 height 17
click at [479, 522] on div "Pasiruošimas žaidimui per kelias minutes Heading Šių žaidimų taisyklės trumpos …" at bounding box center [441, 395] width 309 height 288
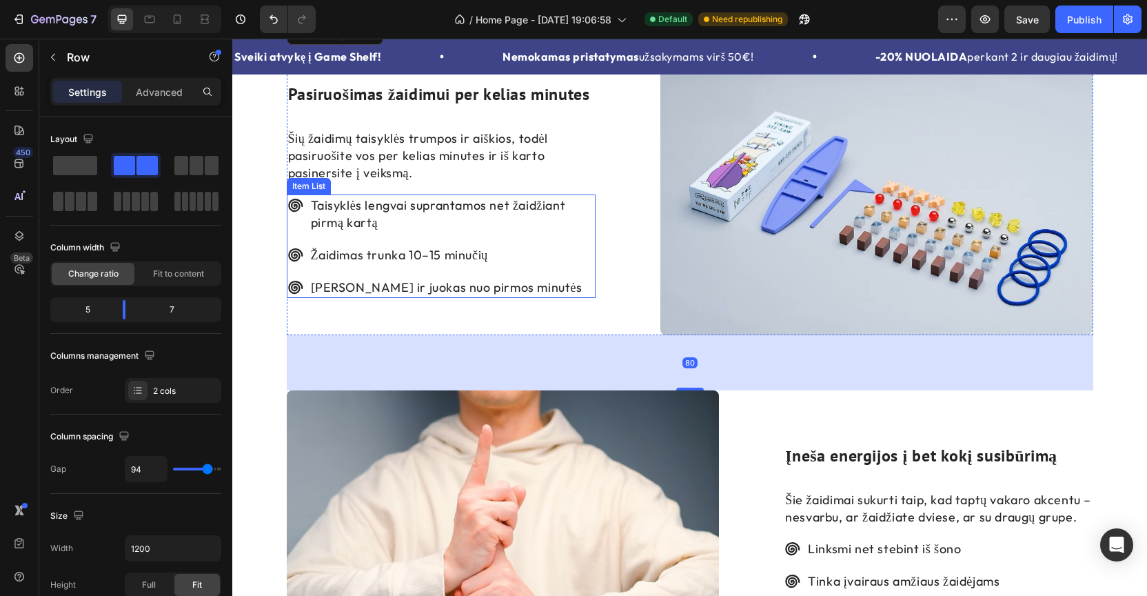
scroll to position [2077, 0]
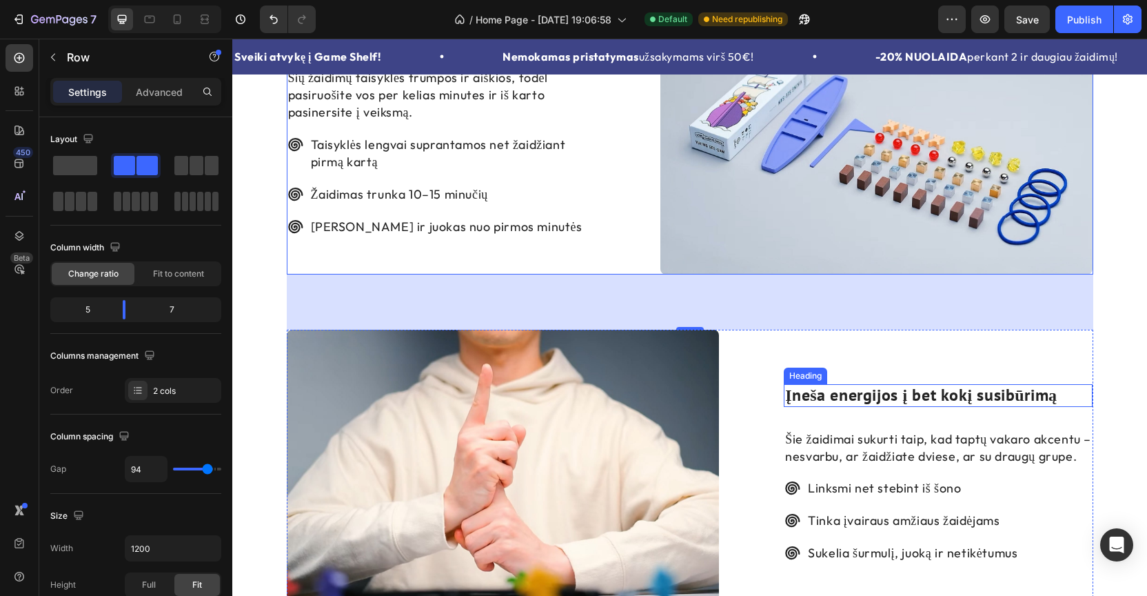
click at [907, 396] on h2 "Įneša energijos į bet kokį susibūrimą" at bounding box center [938, 395] width 309 height 23
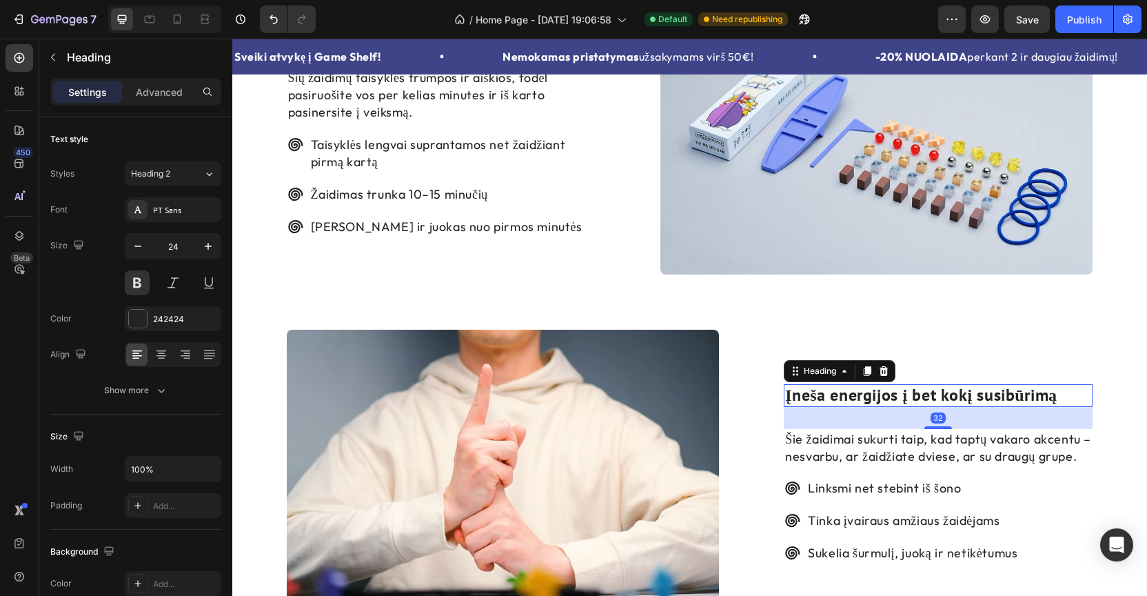
click at [907, 396] on h2 "Įneša energijos į bet kokį susibūrimą" at bounding box center [938, 395] width 309 height 23
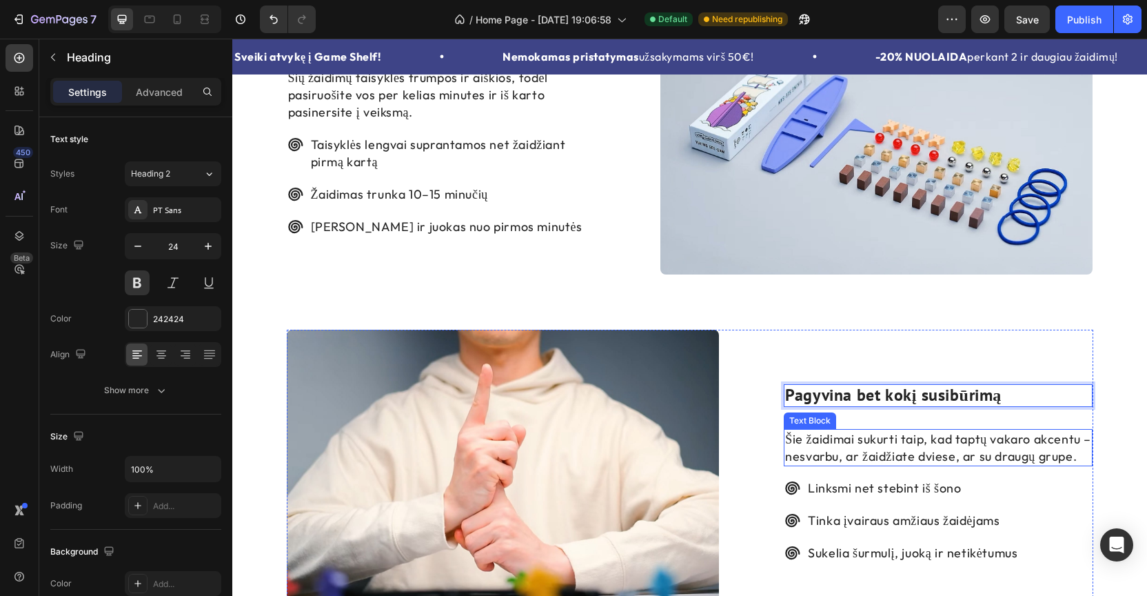
click at [868, 436] on p "Šie žaidimai sukurti taip, kad taptų vakaro akcentu – nesvarbu, ar žaidžiate dv…" at bounding box center [938, 447] width 306 height 34
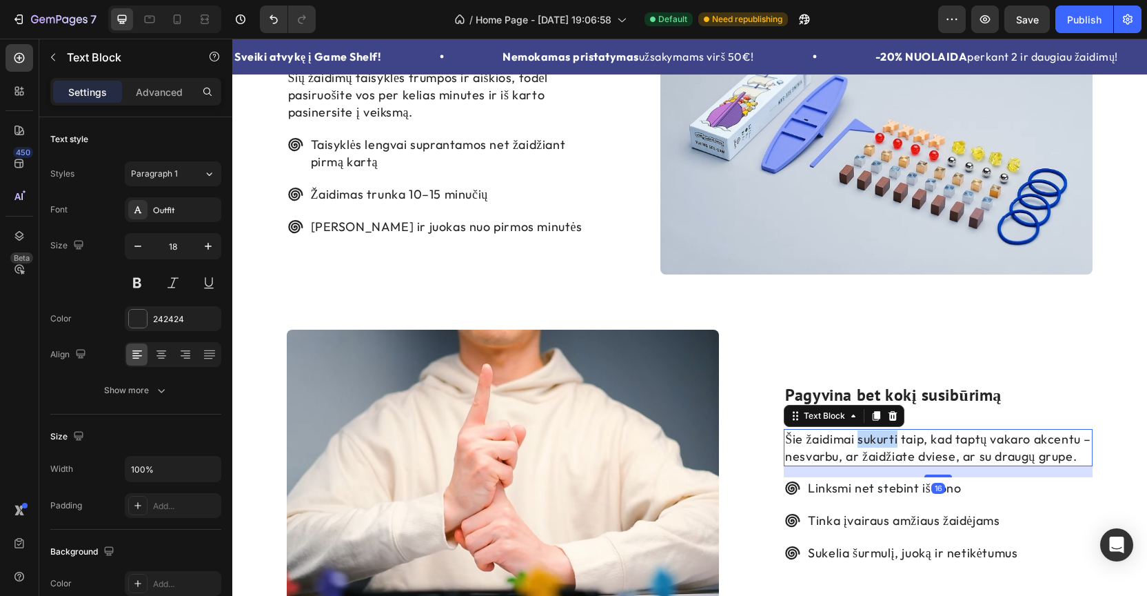
click at [868, 436] on p "Šie žaidimai sukurti taip, kad taptų vakaro akcentu – nesvarbu, ar žaidžiate dv…" at bounding box center [938, 447] width 306 height 34
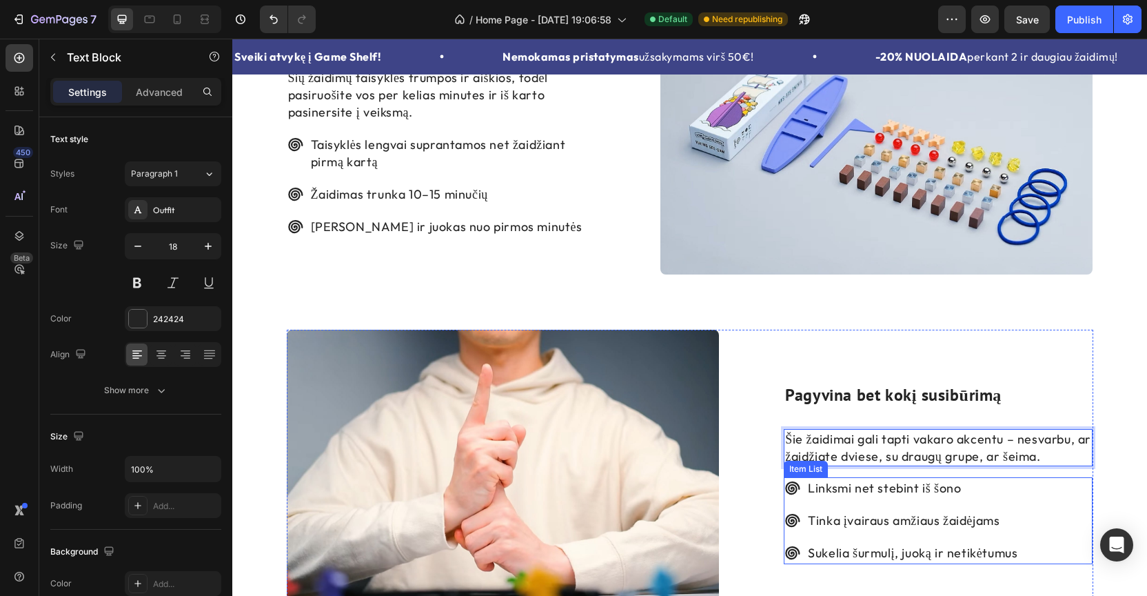
click at [887, 486] on p "Linksmi net stebint iš šono" at bounding box center [913, 487] width 210 height 17
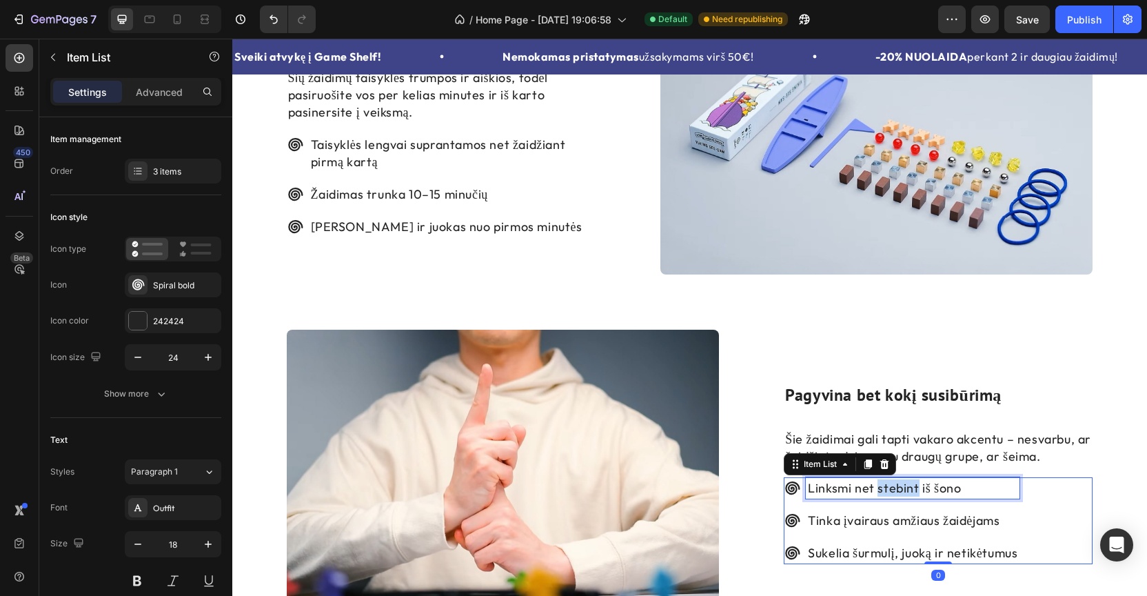
click at [887, 486] on p "Linksmi net stebint iš šono" at bounding box center [913, 487] width 210 height 17
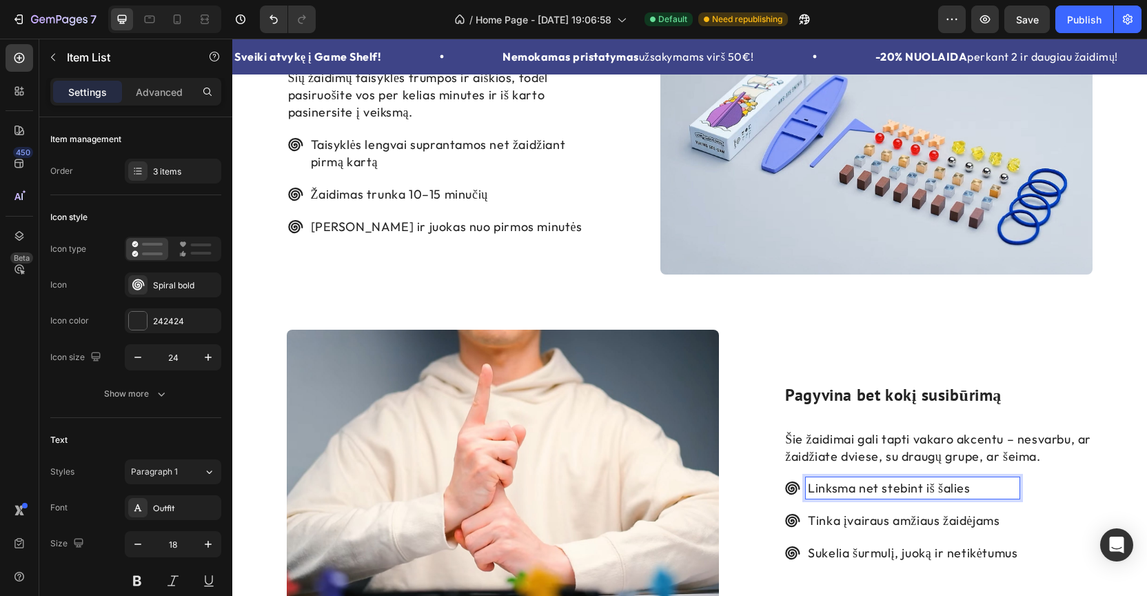
click at [866, 515] on p "Tinka įvairaus amžiaus žaidėjams" at bounding box center [913, 520] width 210 height 17
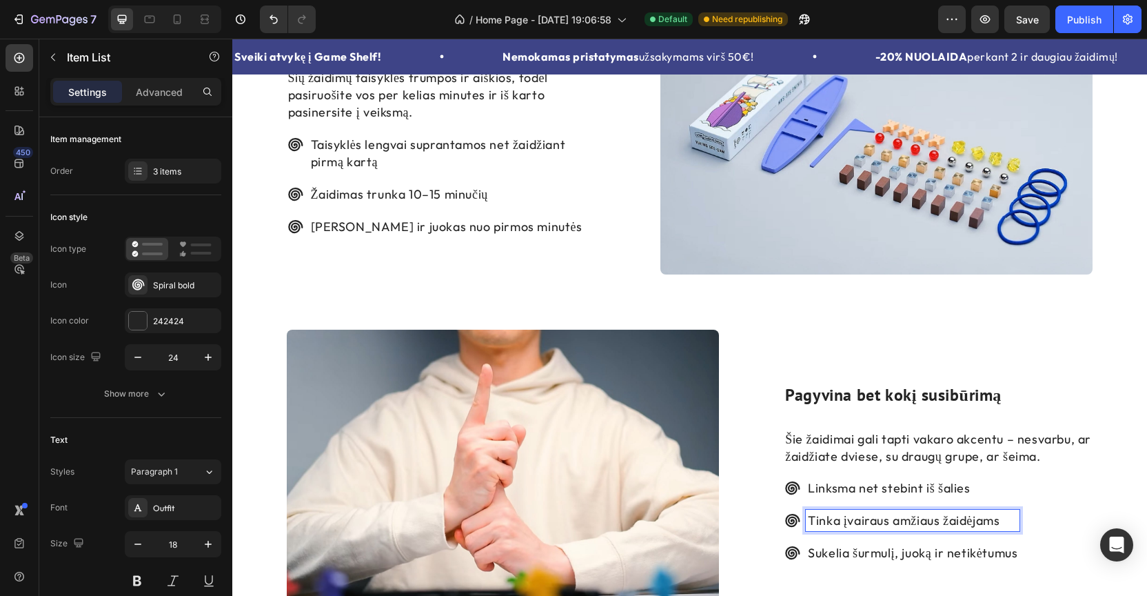
click at [866, 515] on p "Tinka įvairaus amžiaus žaidėjams" at bounding box center [913, 520] width 210 height 17
click at [920, 552] on p "Sukelia šurmulį, juoką ir netikėtumus" at bounding box center [937, 552] width 259 height 17
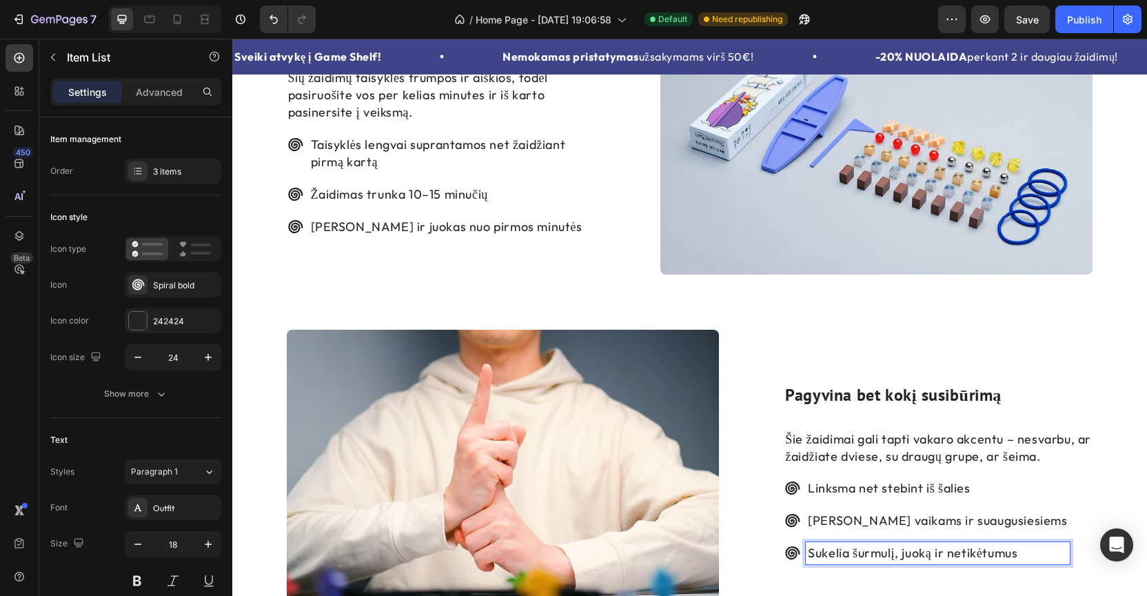
click at [920, 552] on p "Sukelia šurmulį, juoką ir netikėtumus" at bounding box center [937, 552] width 259 height 17
click at [1029, 501] on div "Linksma net stebint iš šalies Tinka vaikams ir suaugusiesiems Kelia teigiamas e…" at bounding box center [926, 520] width 285 height 87
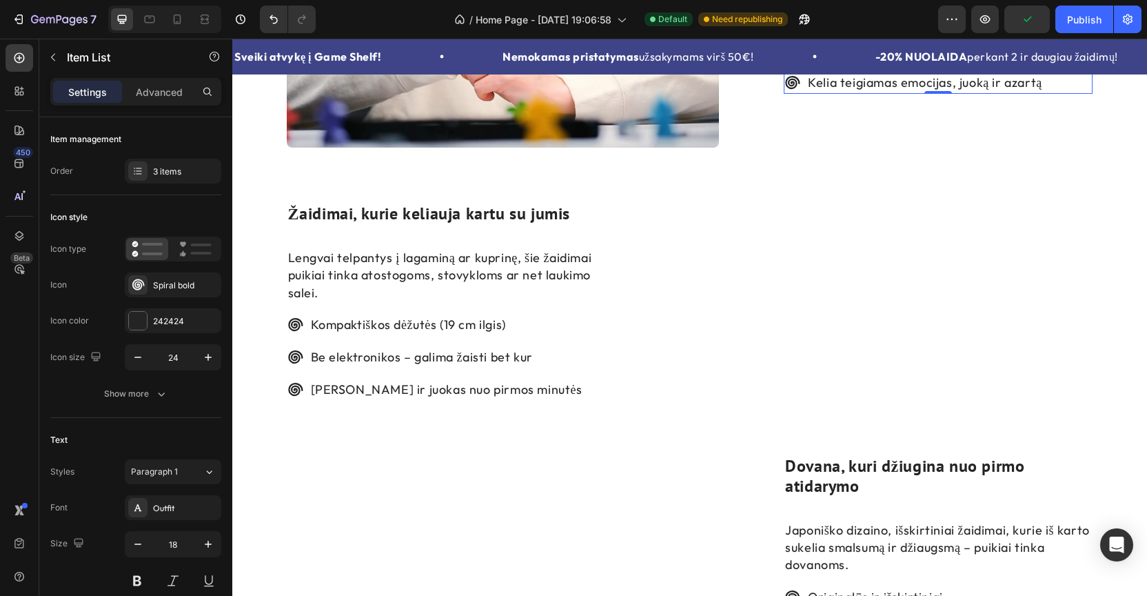
scroll to position [2555, 0]
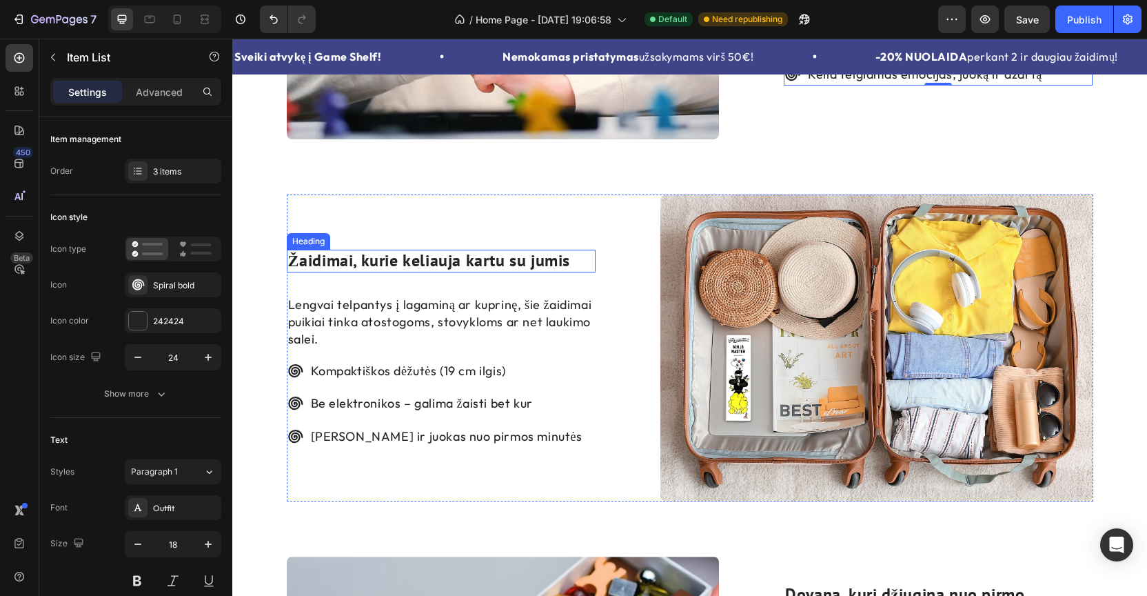
click at [454, 268] on h2 "Žaidimai, kurie keliauja kartu su jumis" at bounding box center [441, 261] width 309 height 23
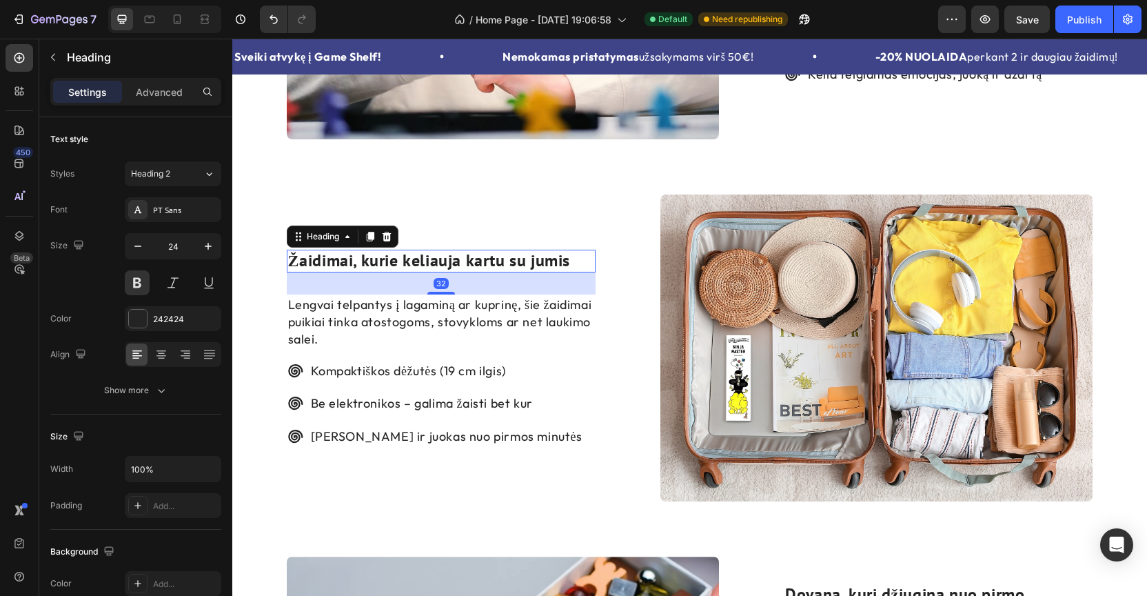
click at [454, 268] on h2 "Žaidimai, kurie keliauja kartu su jumis" at bounding box center [441, 261] width 309 height 23
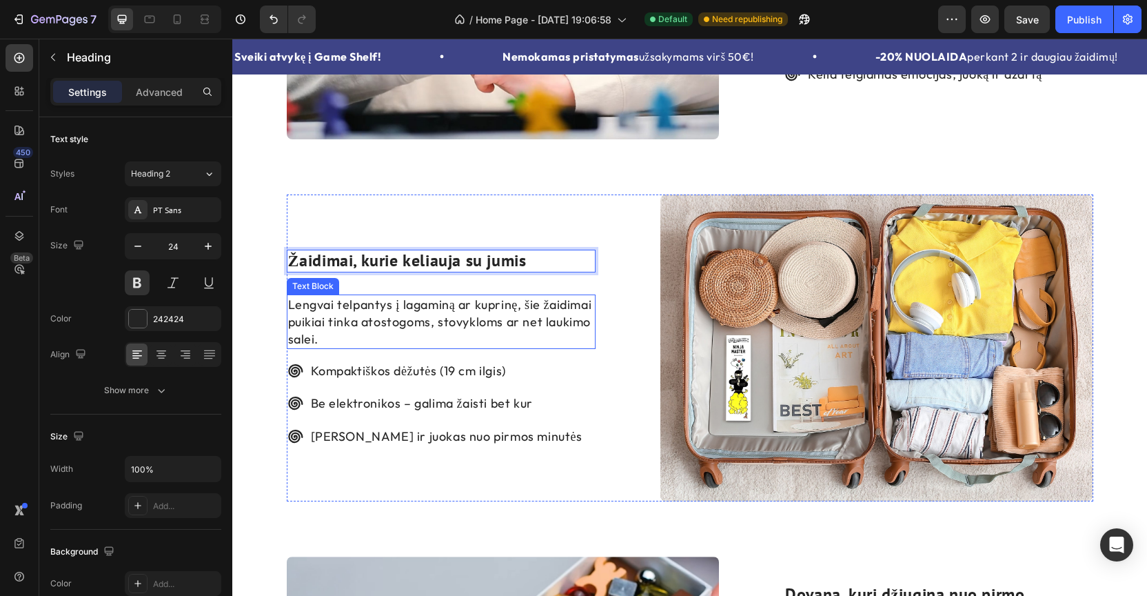
click at [453, 311] on p "Lengvai telpantys į lagaminą ar kuprinę, šie žaidimai puikiai tinka atostogoms,…" at bounding box center [441, 322] width 306 height 52
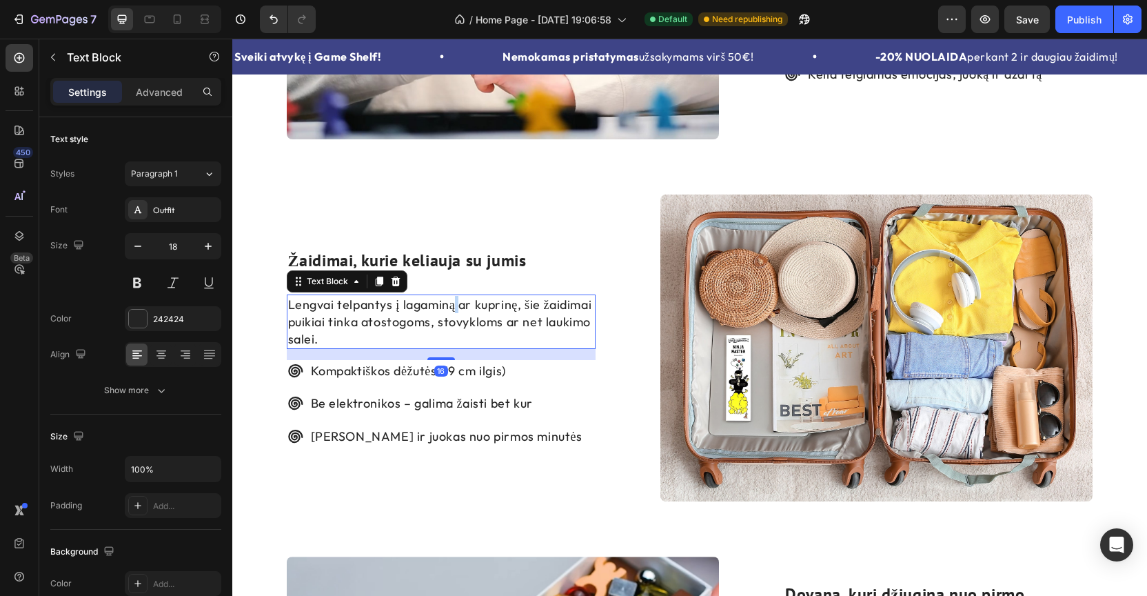
click at [453, 311] on p "Lengvai telpantys į lagaminą ar kuprinę, šie žaidimai puikiai tinka atostogoms,…" at bounding box center [441, 322] width 306 height 52
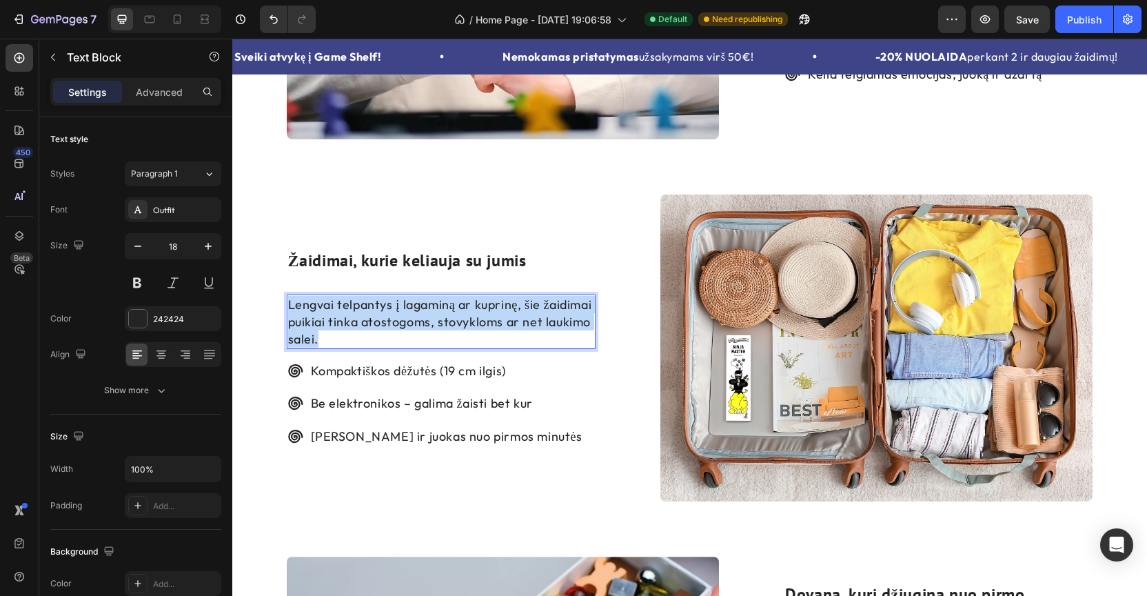
click at [453, 311] on p "Lengvai telpantys į lagaminą ar kuprinę, šie žaidimai puikiai tinka atostogoms,…" at bounding box center [441, 322] width 306 height 52
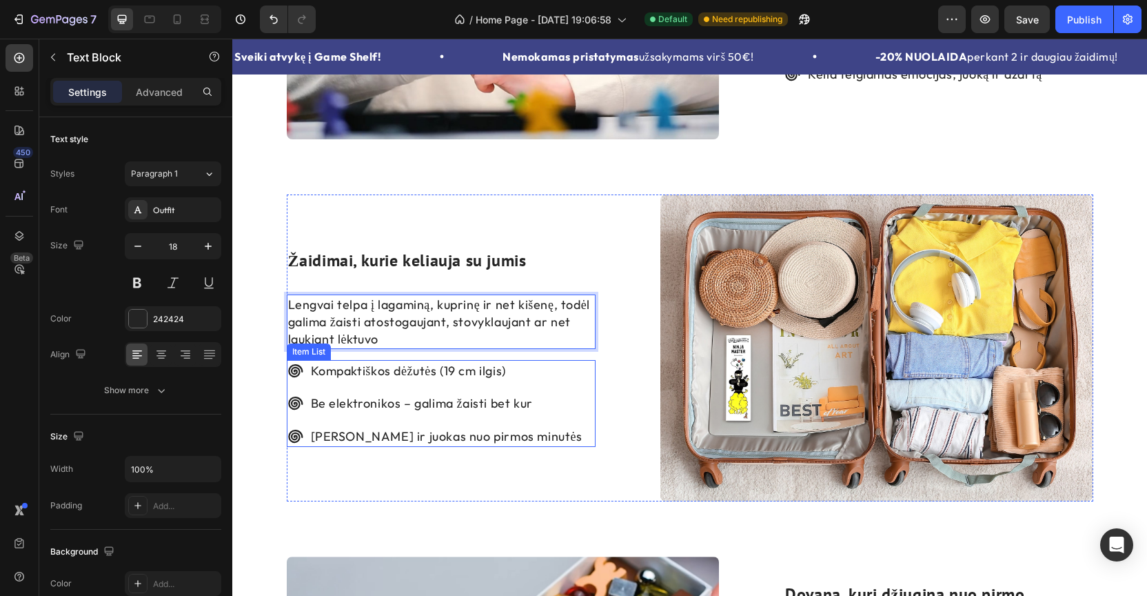
click at [432, 371] on p "Kompaktiškos dėžutės (19 cm ilgis)" at bounding box center [447, 370] width 272 height 17
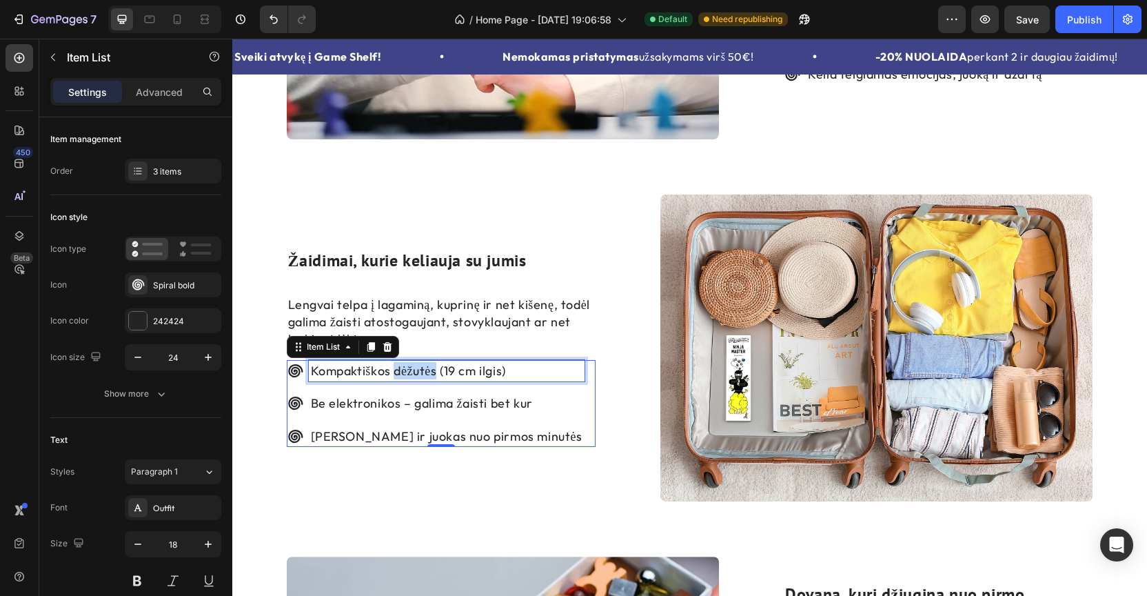
click at [432, 371] on p "Kompaktiškos dėžutės (19 cm ilgis)" at bounding box center [447, 370] width 272 height 17
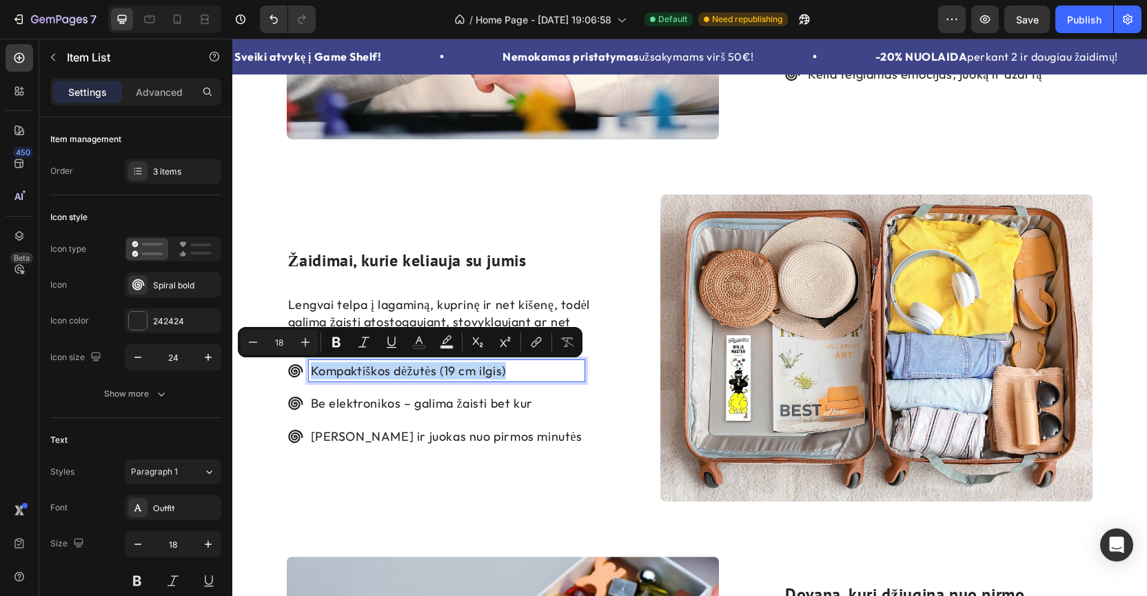
scroll to position [2546, 0]
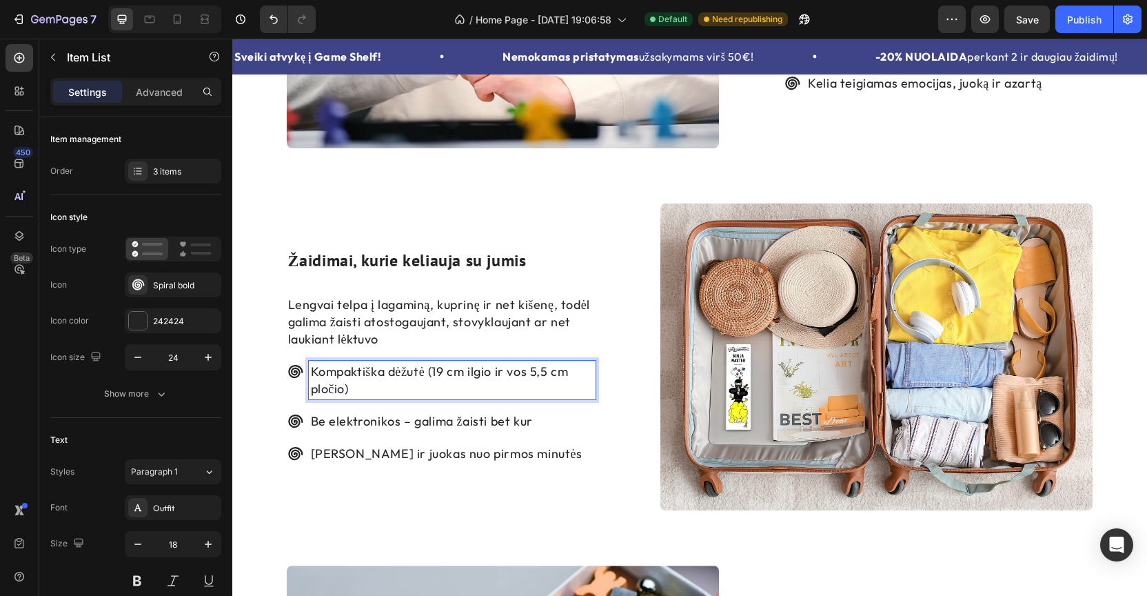
click at [471, 419] on p "Be elektronikos – galima žaisti bet kur" at bounding box center [452, 420] width 283 height 17
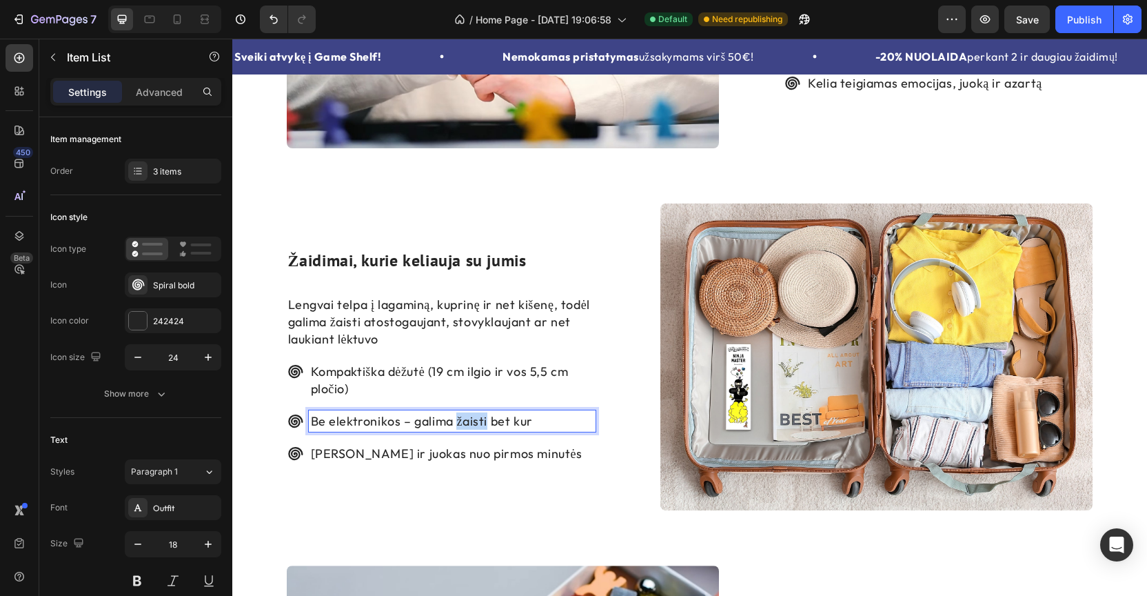
click at [471, 419] on p "Be elektronikos – galima žaisti bet kur" at bounding box center [452, 420] width 283 height 17
click at [438, 449] on p "[PERSON_NAME] ir juokas nuo pirmos minutės" at bounding box center [452, 453] width 283 height 17
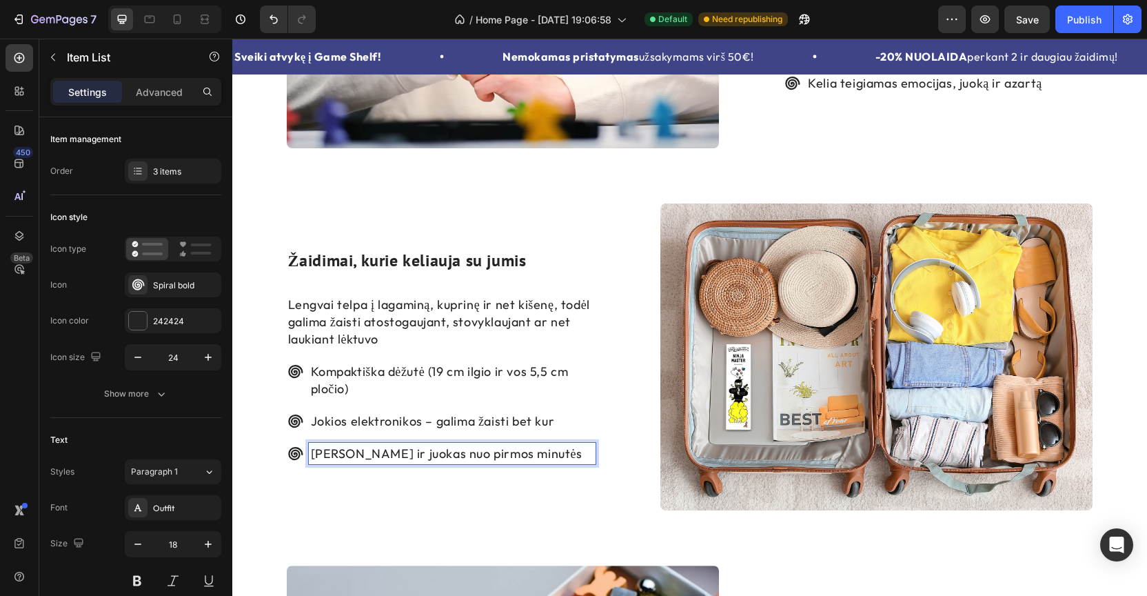
click at [438, 449] on p "[PERSON_NAME] ir juokas nuo pirmos minutės" at bounding box center [452, 453] width 283 height 17
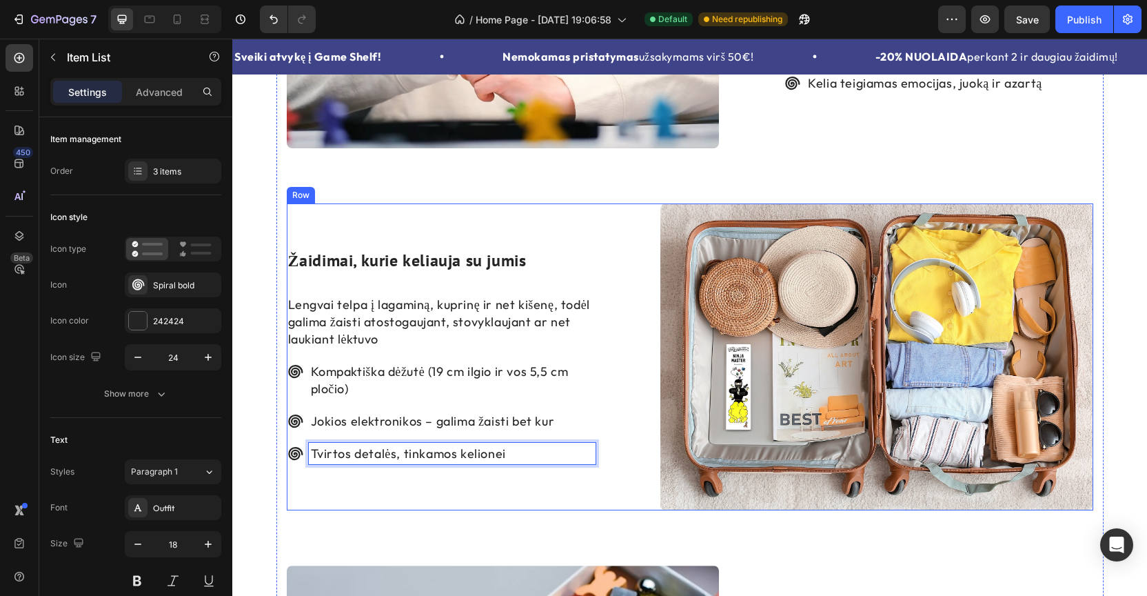
click at [518, 474] on div "Žaidimai, kurie keliauja su jumis Heading Lengvai telpa į lagaminą, kuprinę ir …" at bounding box center [441, 356] width 309 height 307
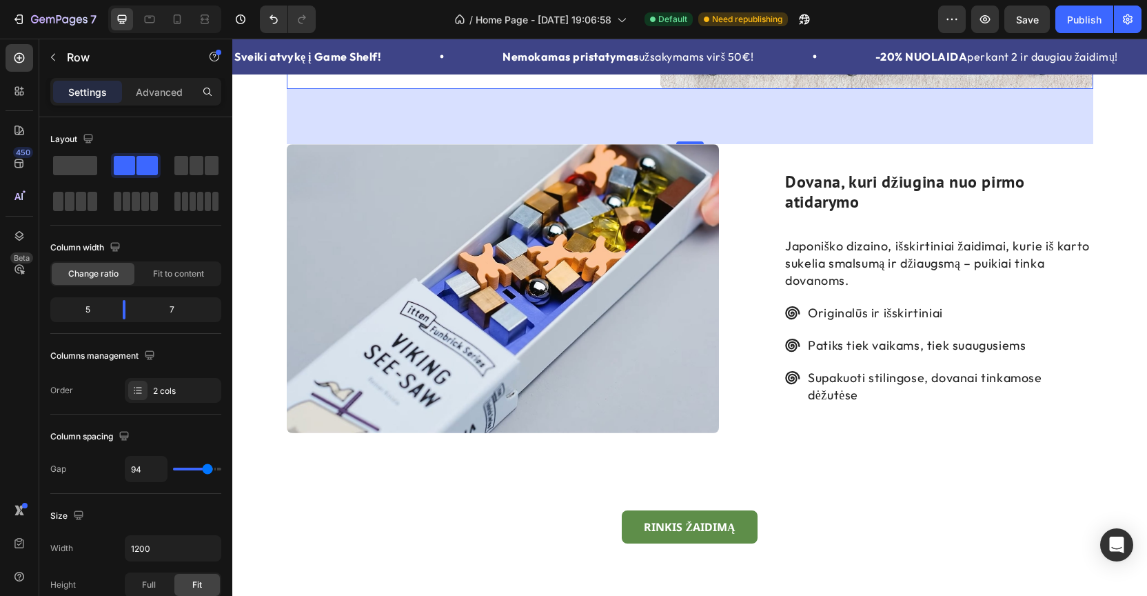
scroll to position [2966, 0]
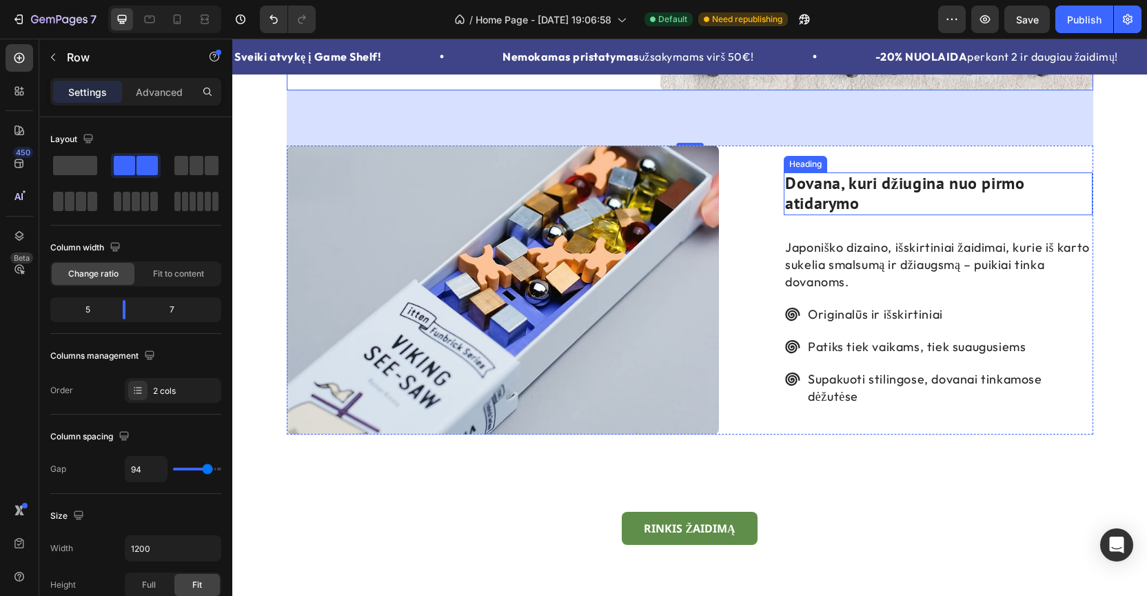
click at [838, 202] on h2 "Dovana, kuri džiugina nuo pirmo atidarymo" at bounding box center [938, 193] width 309 height 43
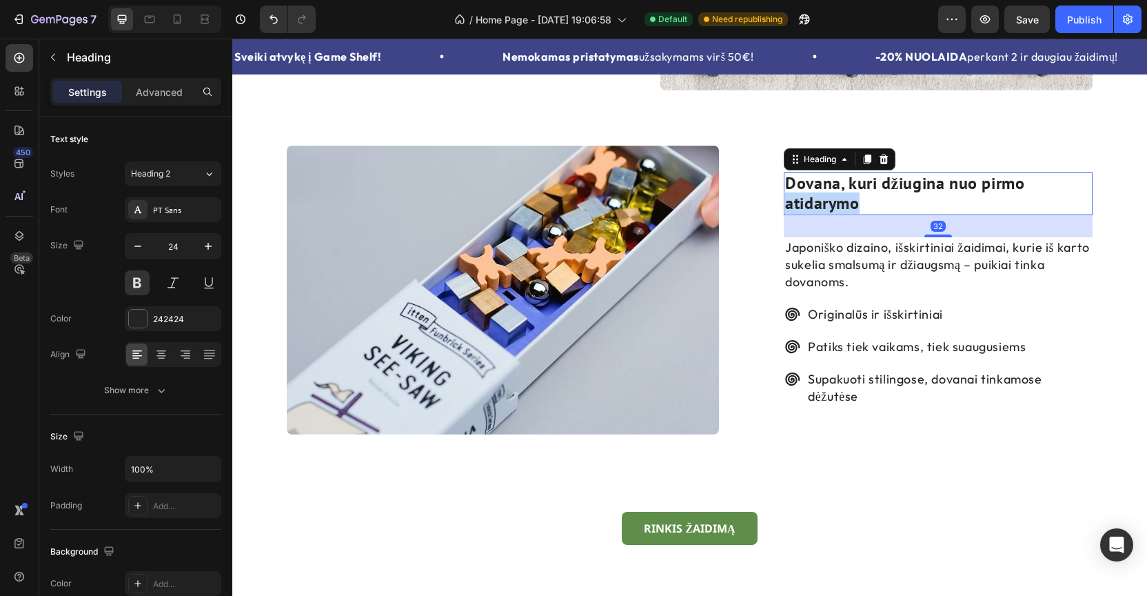
click at [838, 202] on p "Dovana, kuri džiugina nuo pirmo atidarymo" at bounding box center [938, 194] width 306 height 40
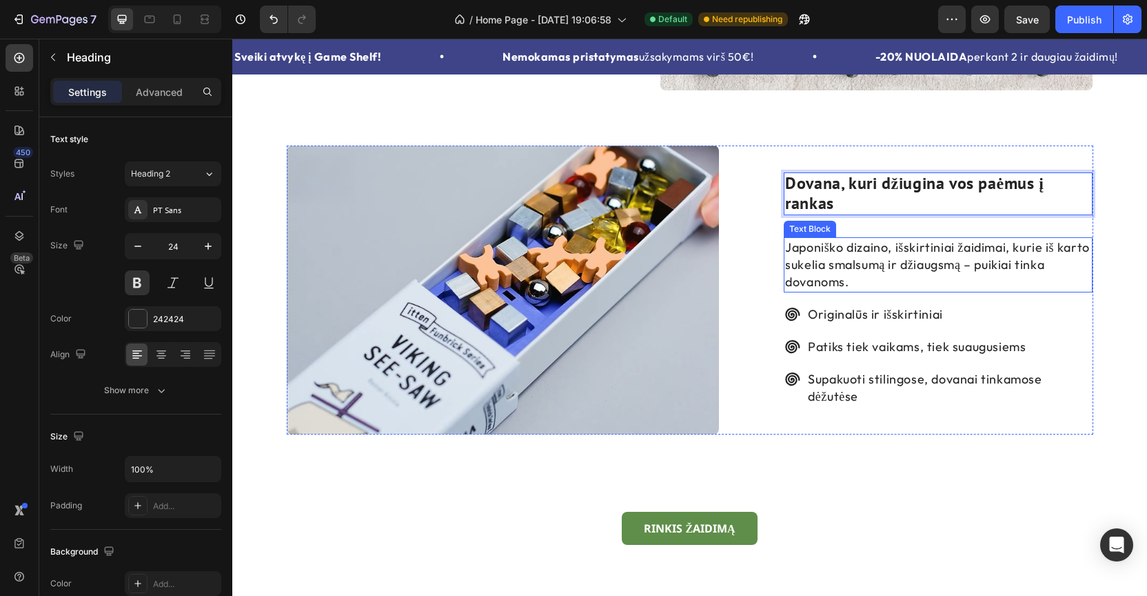
click at [852, 256] on p "Japoniško dizaino, išskirtiniai žaidimai, kurie iš karto sukelia smalsumą ir dž…" at bounding box center [938, 265] width 306 height 52
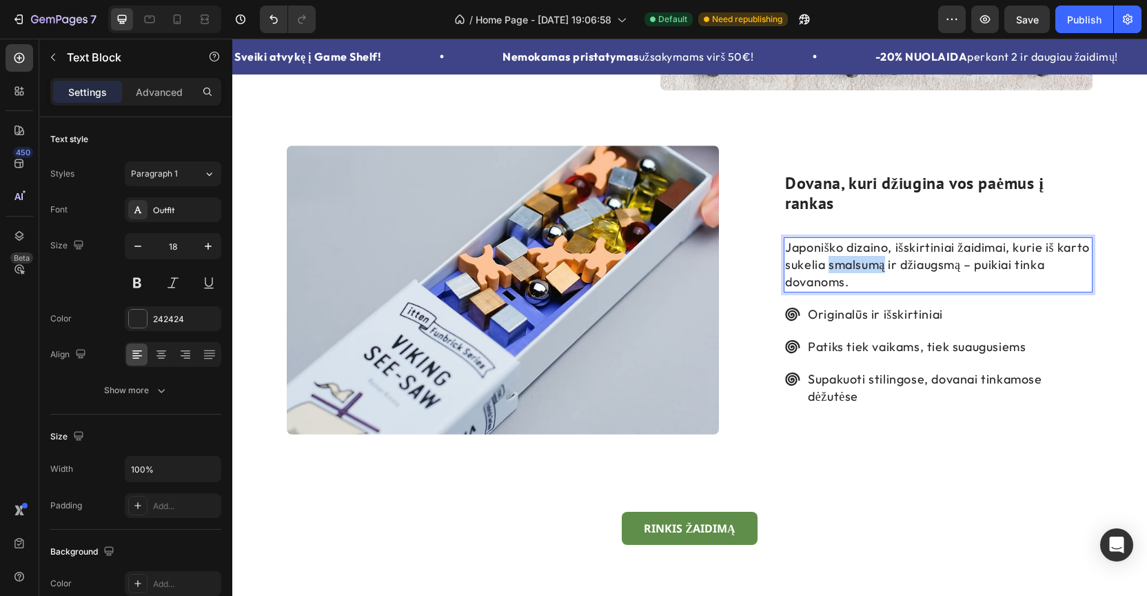
click at [852, 256] on p "Japoniško dizaino, išskirtiniai žaidimai, kurie iš karto sukelia smalsumą ir dž…" at bounding box center [938, 265] width 306 height 52
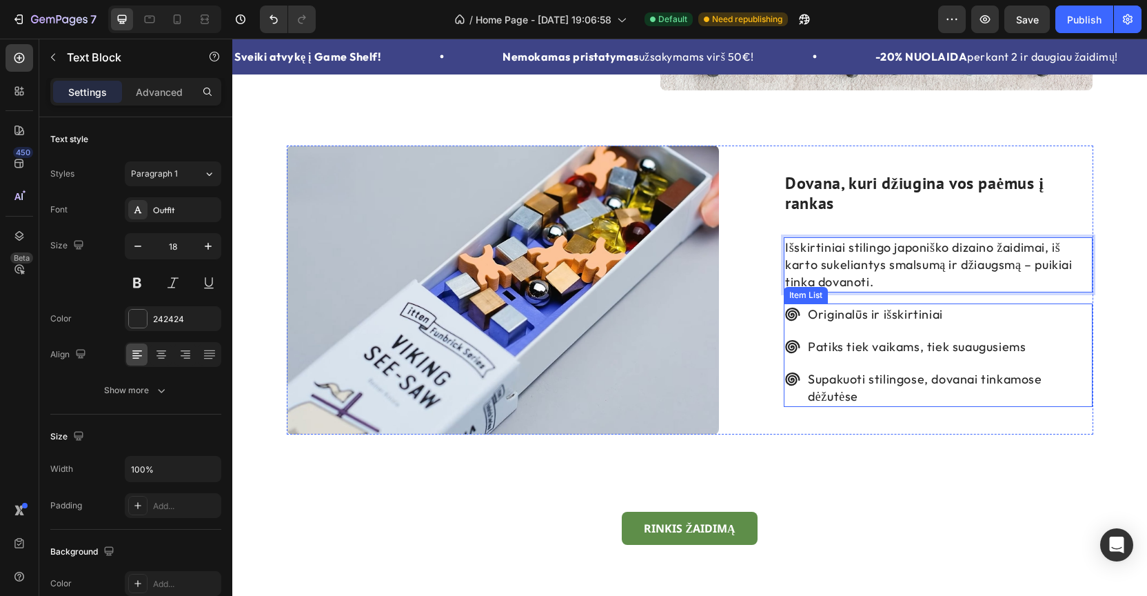
click at [868, 312] on p "Originalūs ir išskirtiniai" at bounding box center [949, 313] width 283 height 17
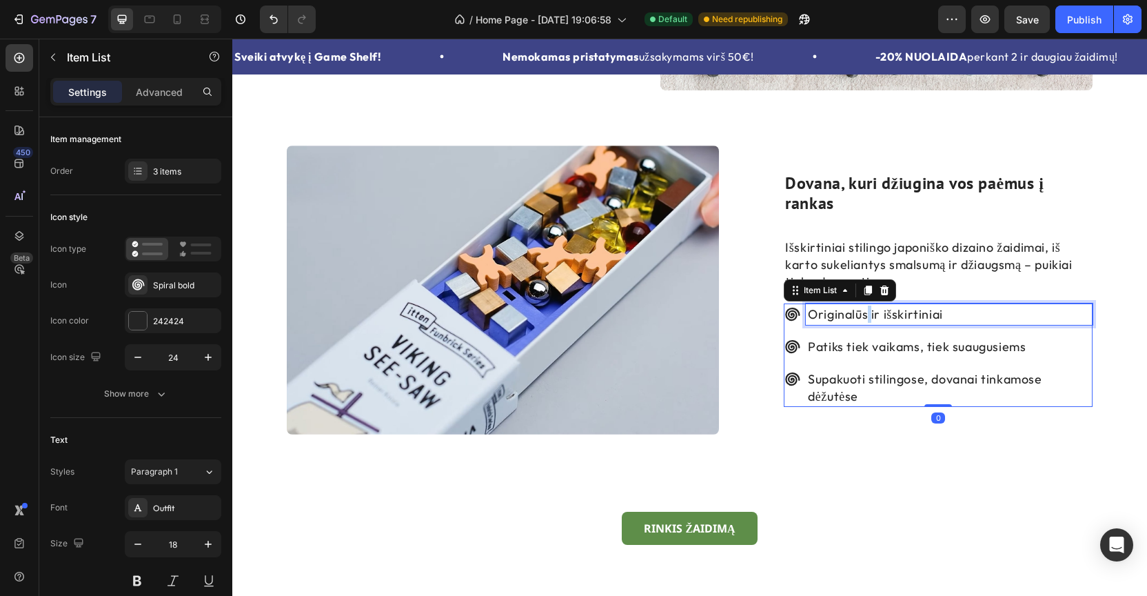
click at [868, 312] on p "Originalūs ir išskirtiniai" at bounding box center [949, 313] width 283 height 17
click at [840, 343] on p "Patiks tiek vaikams, tiek suaugusiems" at bounding box center [949, 346] width 283 height 17
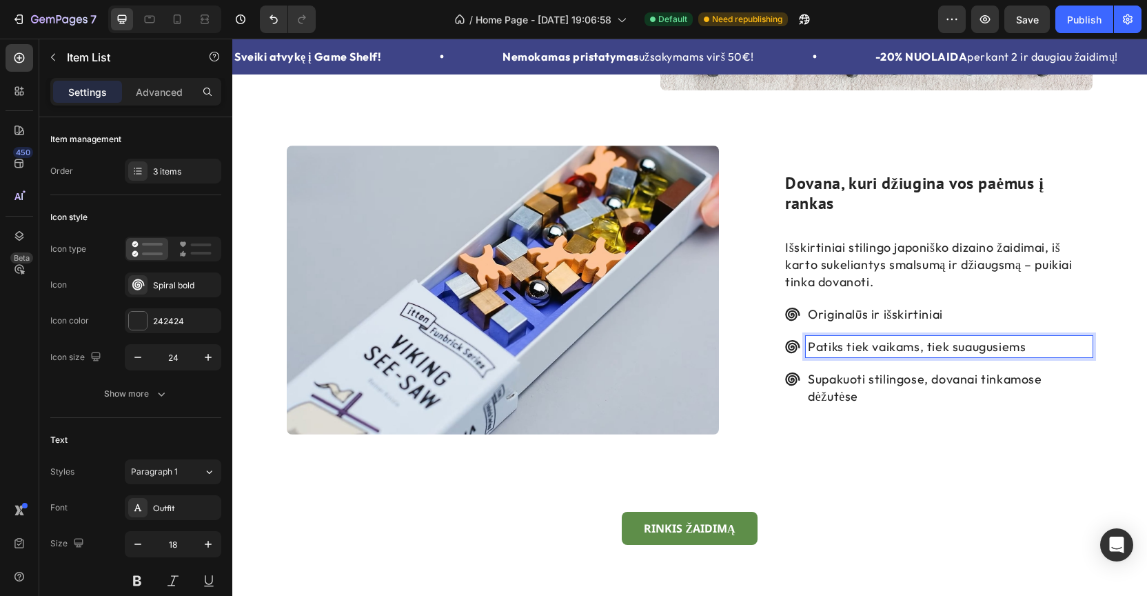
click at [840, 343] on p "Patiks tiek vaikams, tiek suaugusiems" at bounding box center [949, 346] width 283 height 17
click at [847, 379] on p "Supakuoti stilingose, dovanai tinkamose dėžutėse" at bounding box center [949, 387] width 283 height 34
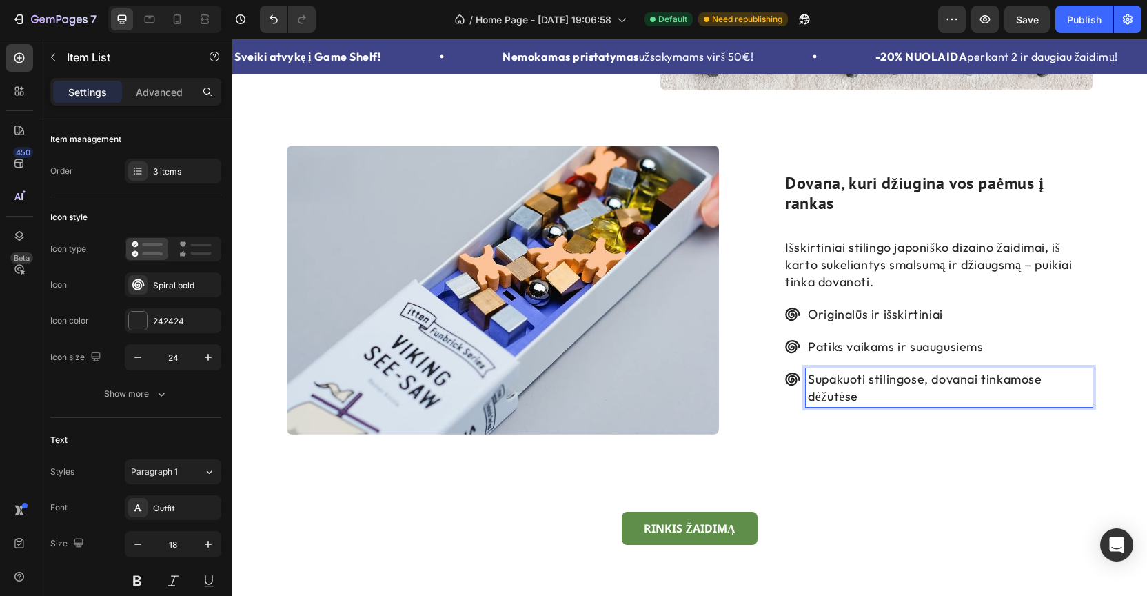
click at [847, 379] on p "Supakuoti stilingose, dovanai tinkamose dėžutėse" at bounding box center [949, 387] width 283 height 34
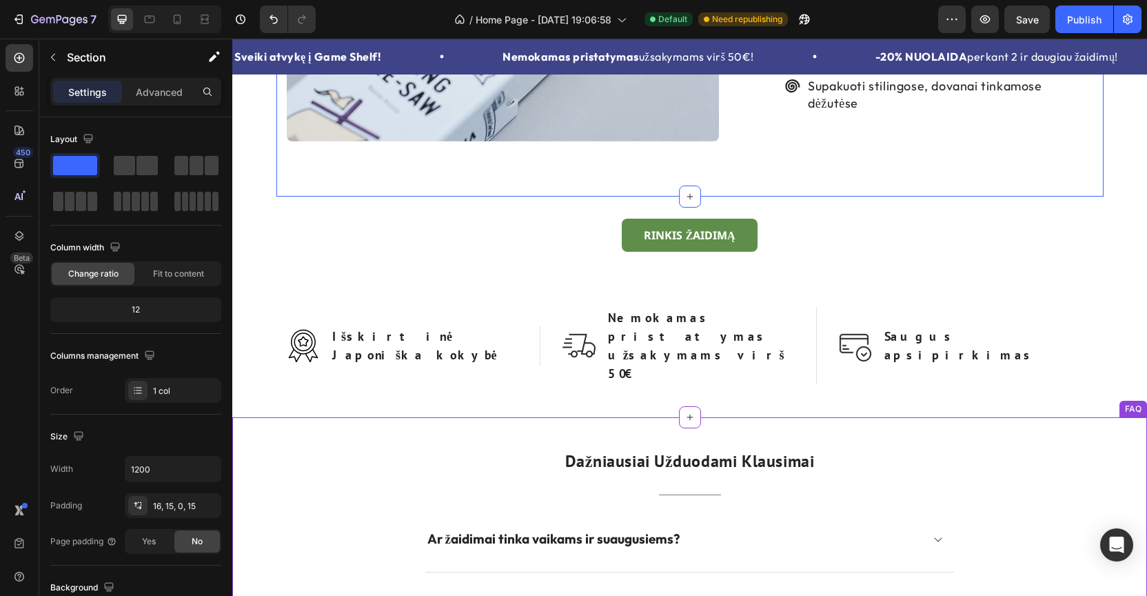
scroll to position [3262, 0]
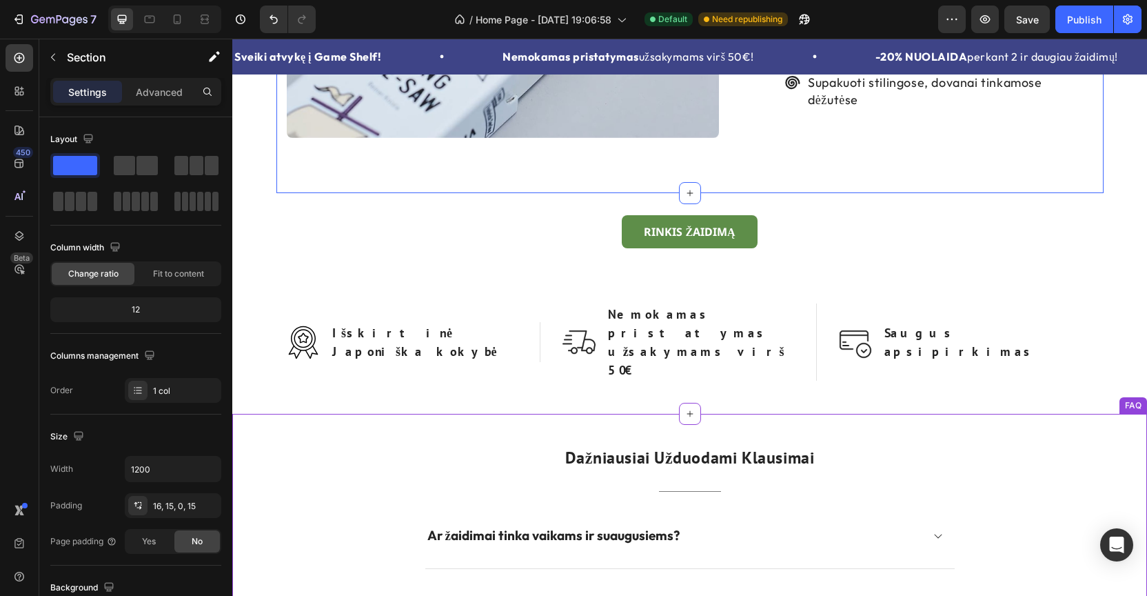
click at [685, 447] on h2 "Dažniausiai Užduodami Klausimai" at bounding box center [690, 458] width 531 height 23
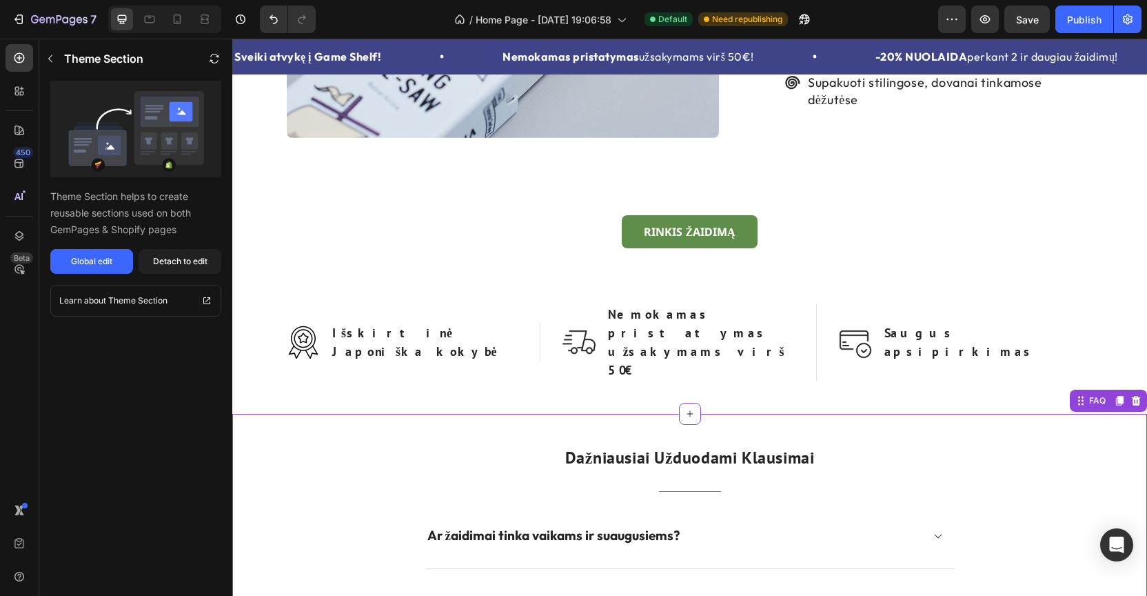
click at [685, 447] on h2 "Dažniausiai Užduodami Klausimai" at bounding box center [690, 458] width 531 height 23
click at [110, 261] on div "Global edit" at bounding box center [91, 261] width 41 height 12
